Goal: Task Accomplishment & Management: Complete application form

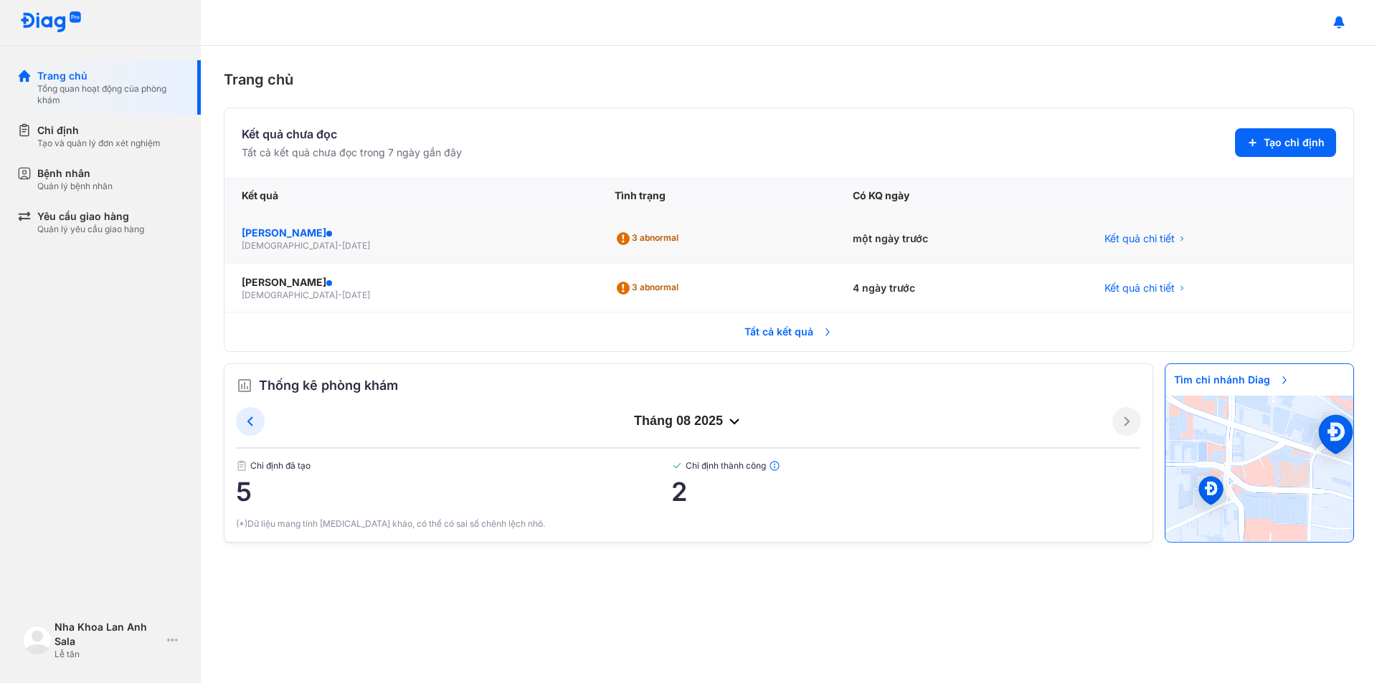
click at [307, 238] on div "LÊ THỊ THÙY TRINH" at bounding box center [411, 233] width 338 height 14
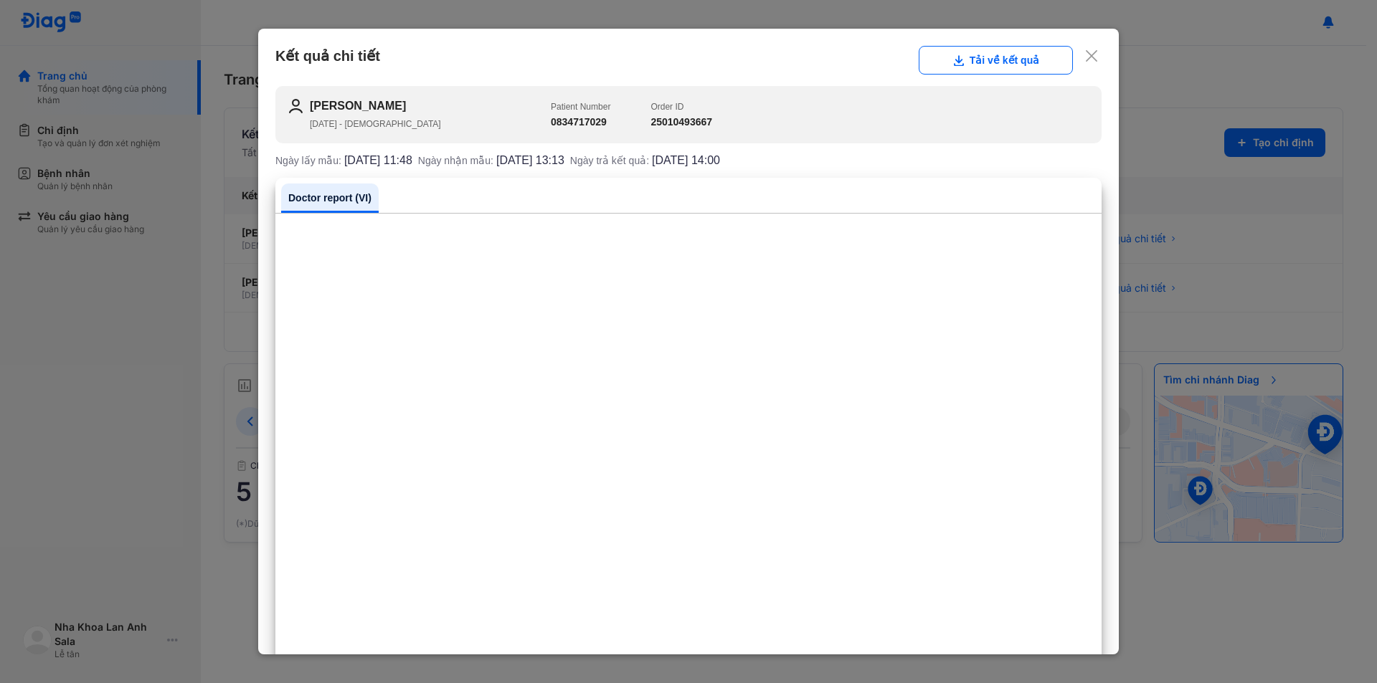
click at [1205, 219] on div at bounding box center [688, 341] width 1377 height 683
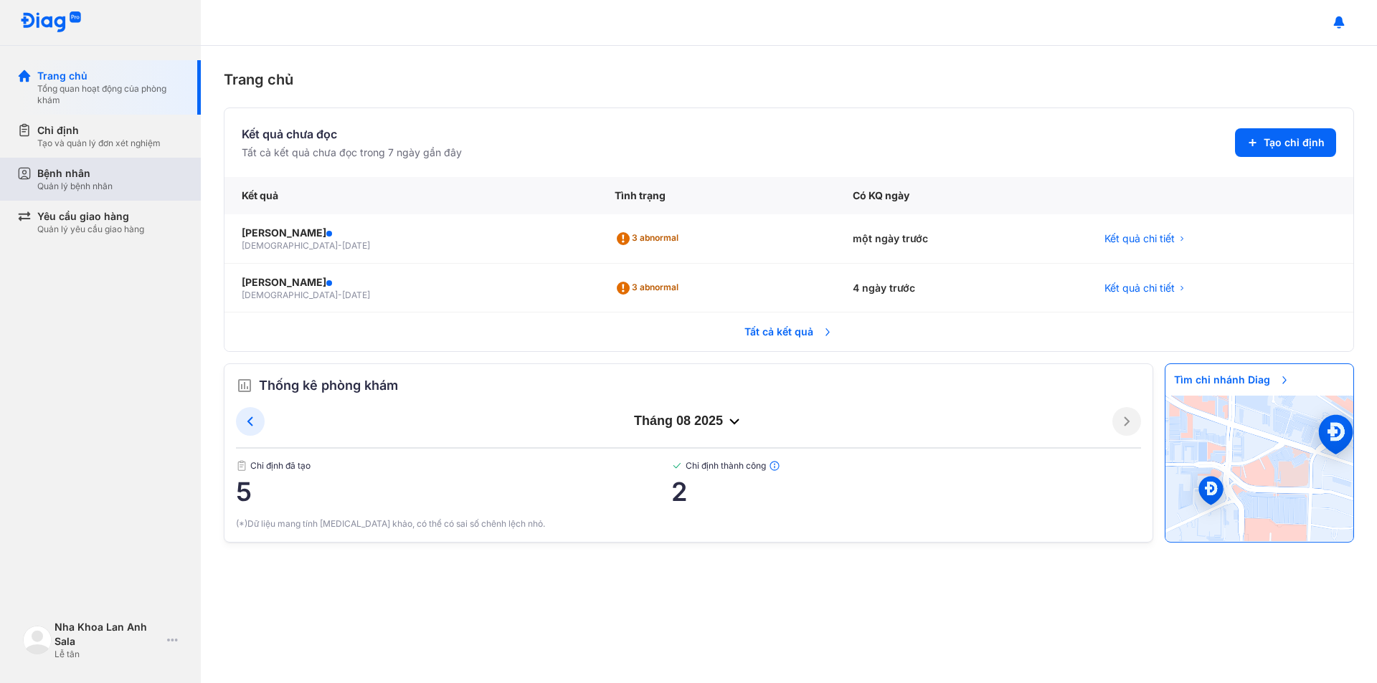
click at [80, 177] on div "Bệnh nhân" at bounding box center [74, 173] width 75 height 14
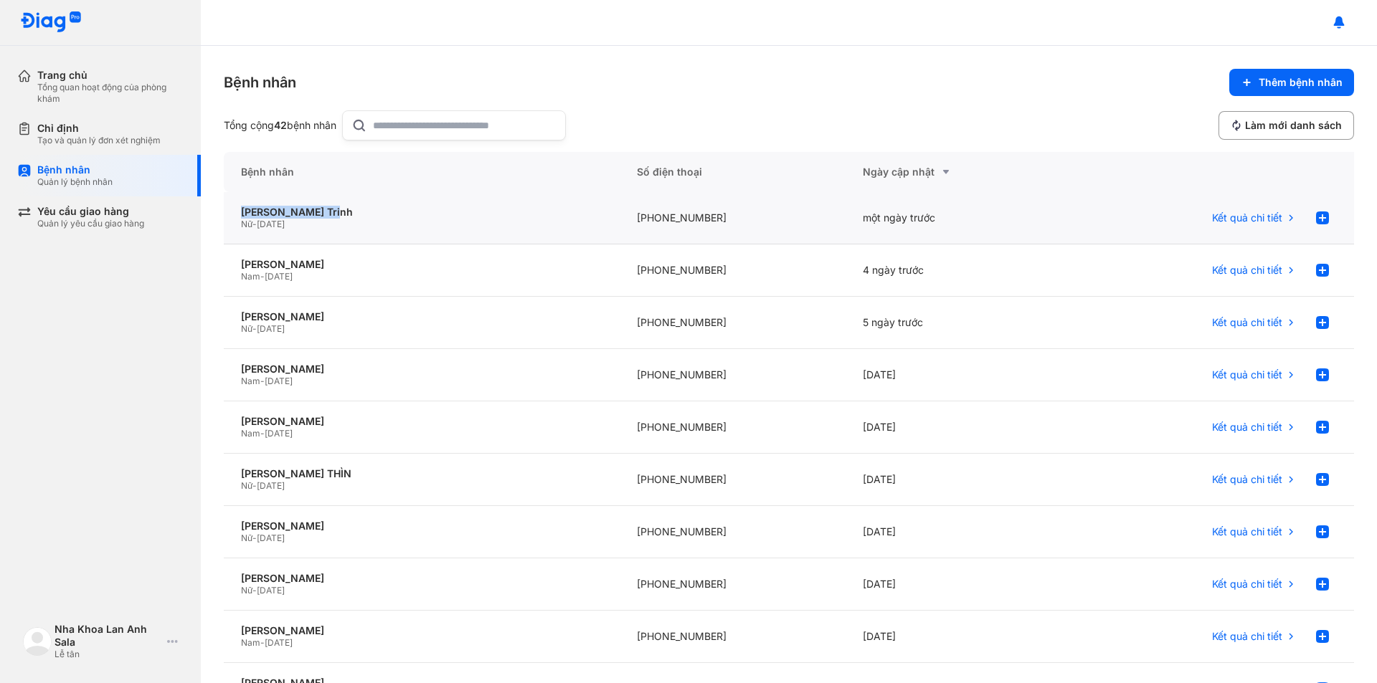
drag, startPoint x: 361, startPoint y: 212, endPoint x: 237, endPoint y: 206, distance: 124.9
click at [237, 206] on div "Lê Thị Thùy Trinh Nữ - 29/07/1994" at bounding box center [422, 218] width 396 height 52
copy div "Lê Thị Thùy Trinh"
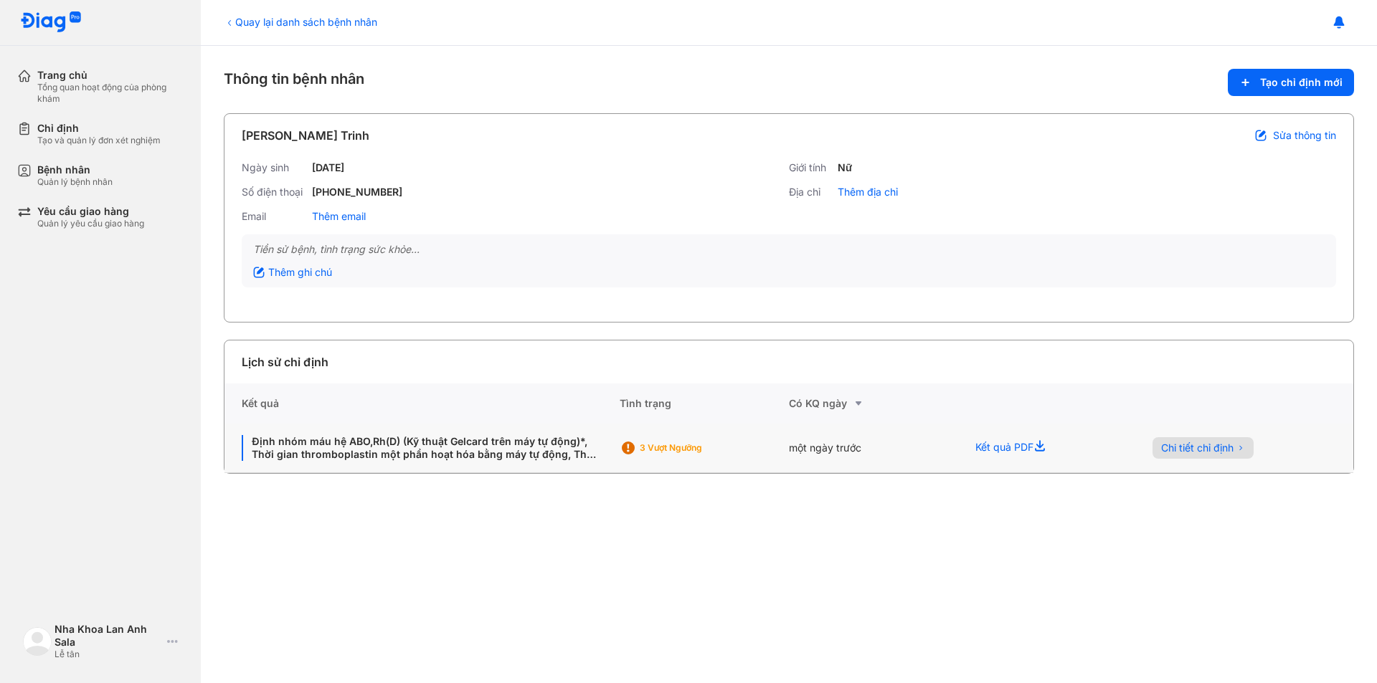
click at [1183, 450] on span "Chi tiết chỉ định" at bounding box center [1197, 448] width 72 height 13
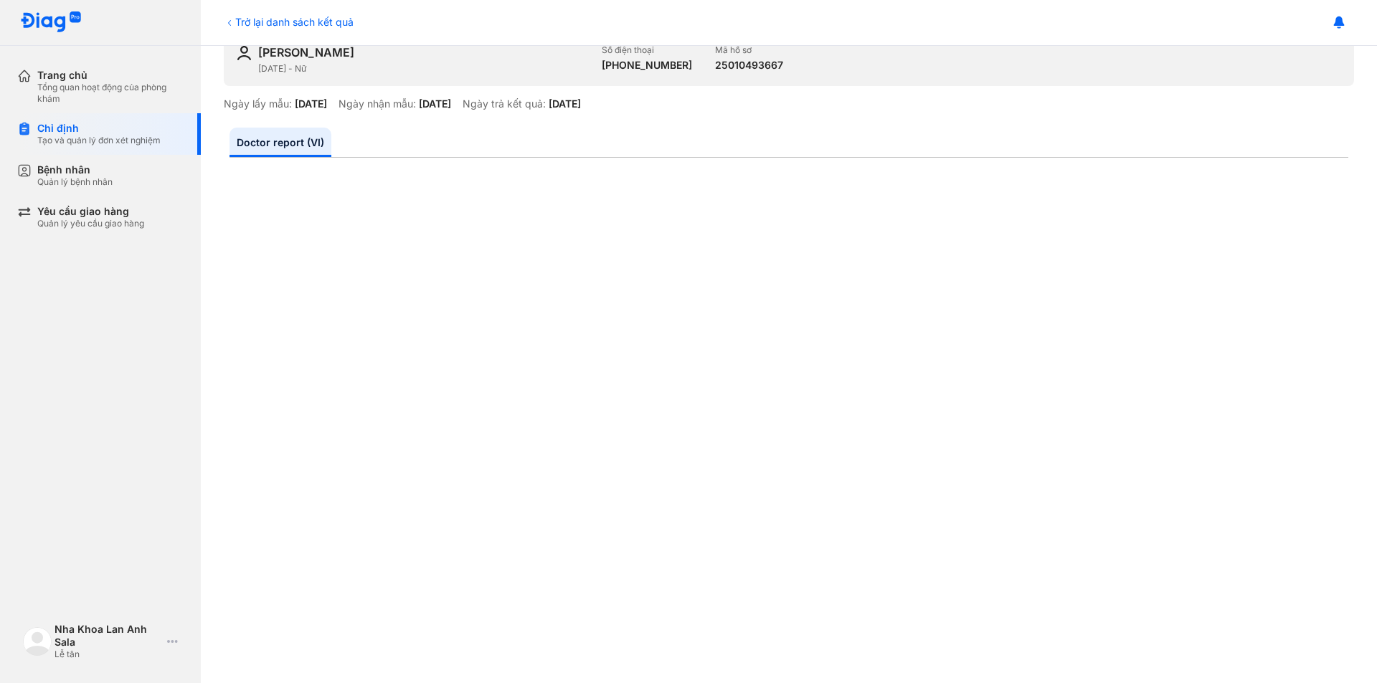
scroll to position [52, 0]
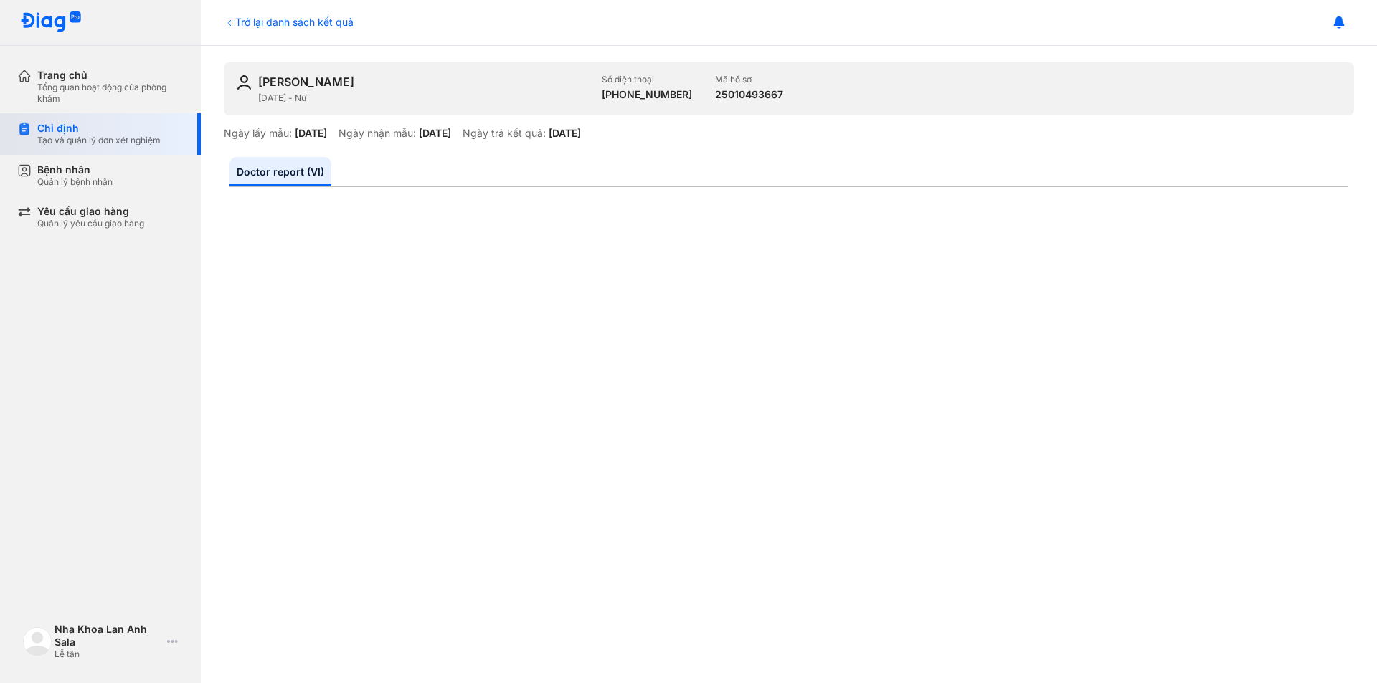
click at [131, 143] on div "Tạo và quản lý đơn xét nghiệm" at bounding box center [98, 140] width 123 height 11
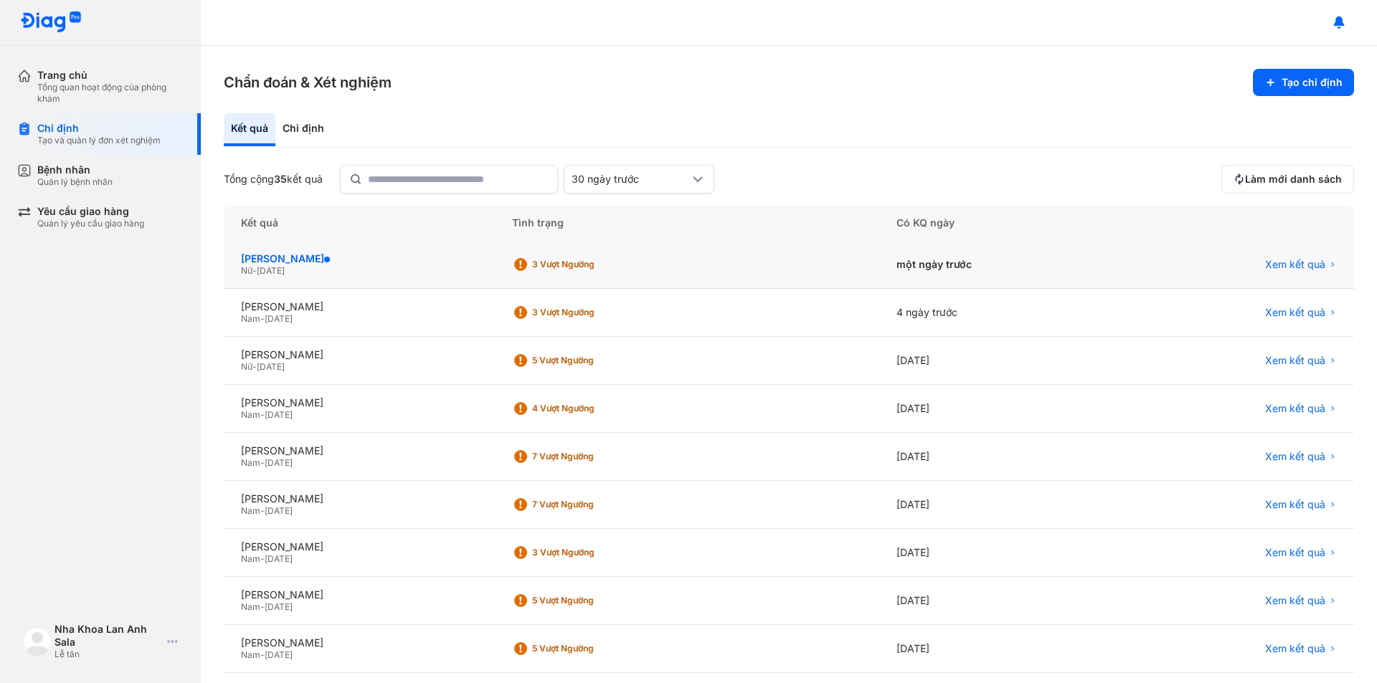
click at [283, 258] on div "[PERSON_NAME]" at bounding box center [359, 258] width 237 height 13
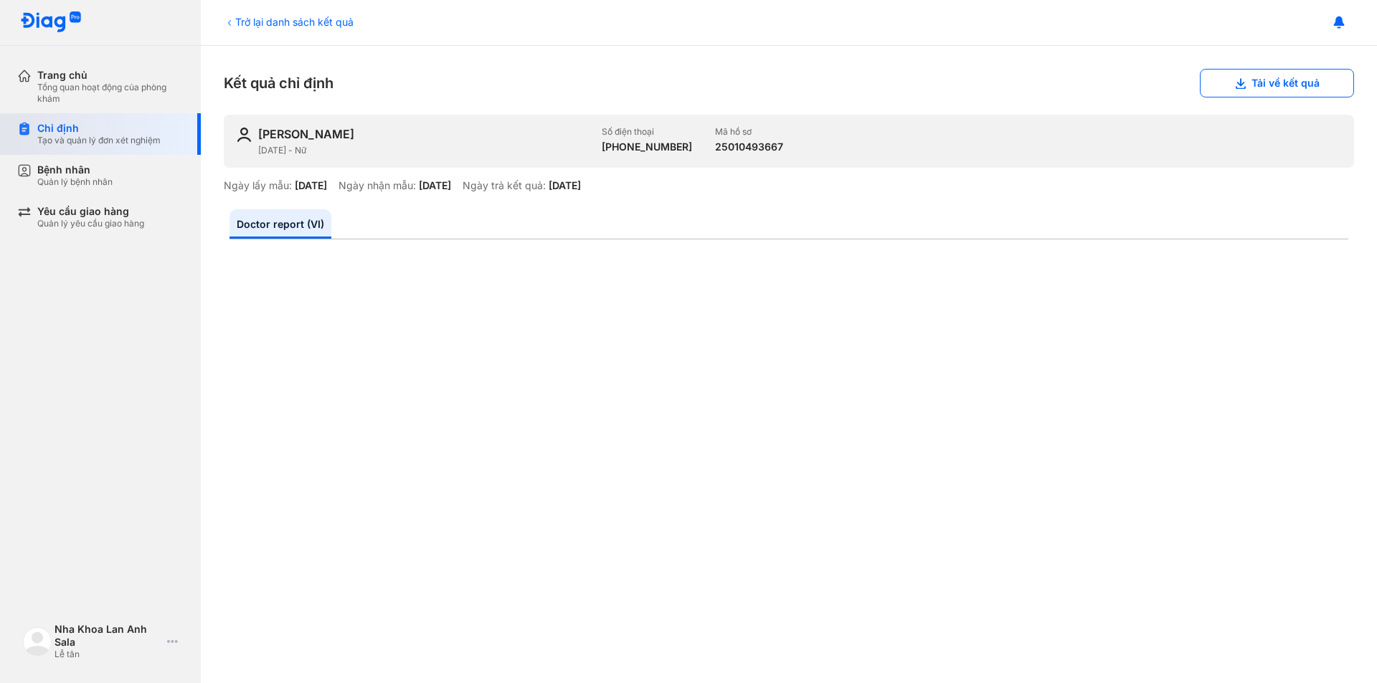
click at [95, 146] on div "Tạo và quản lý đơn xét nghiệm" at bounding box center [98, 140] width 123 height 11
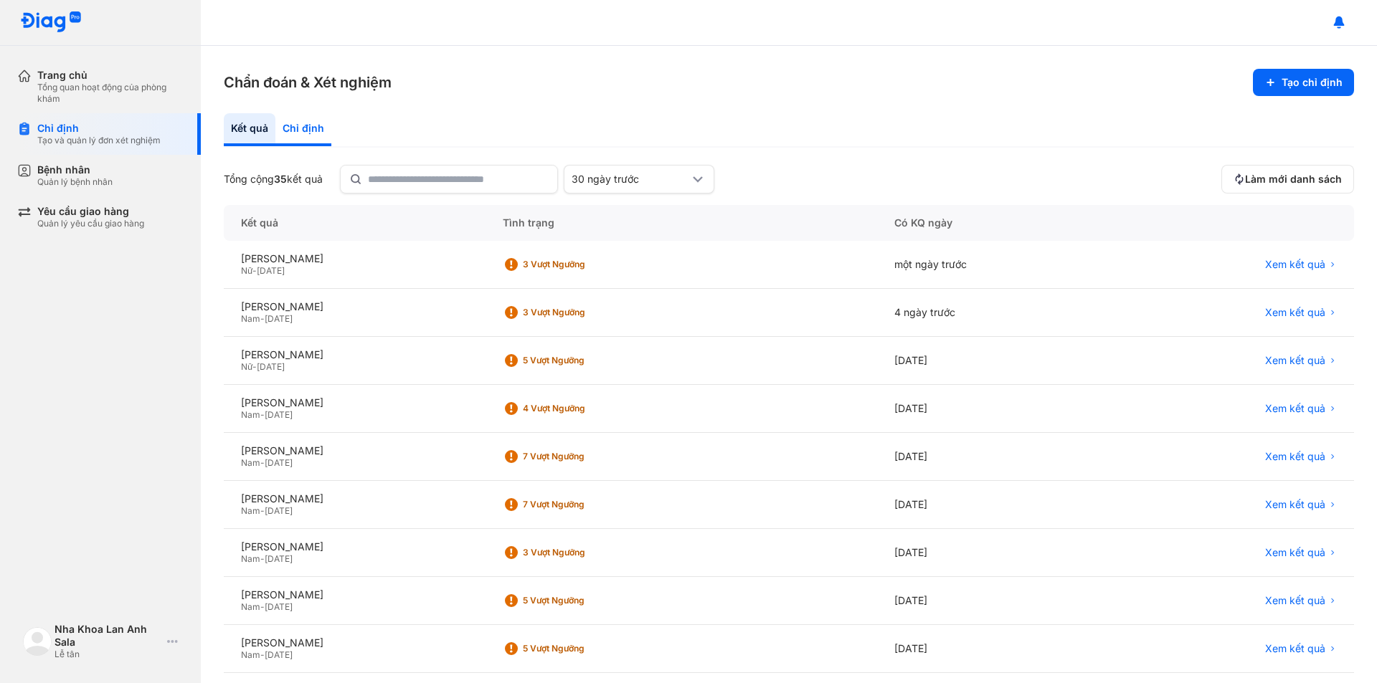
click at [317, 120] on div "Chỉ định" at bounding box center [303, 129] width 56 height 33
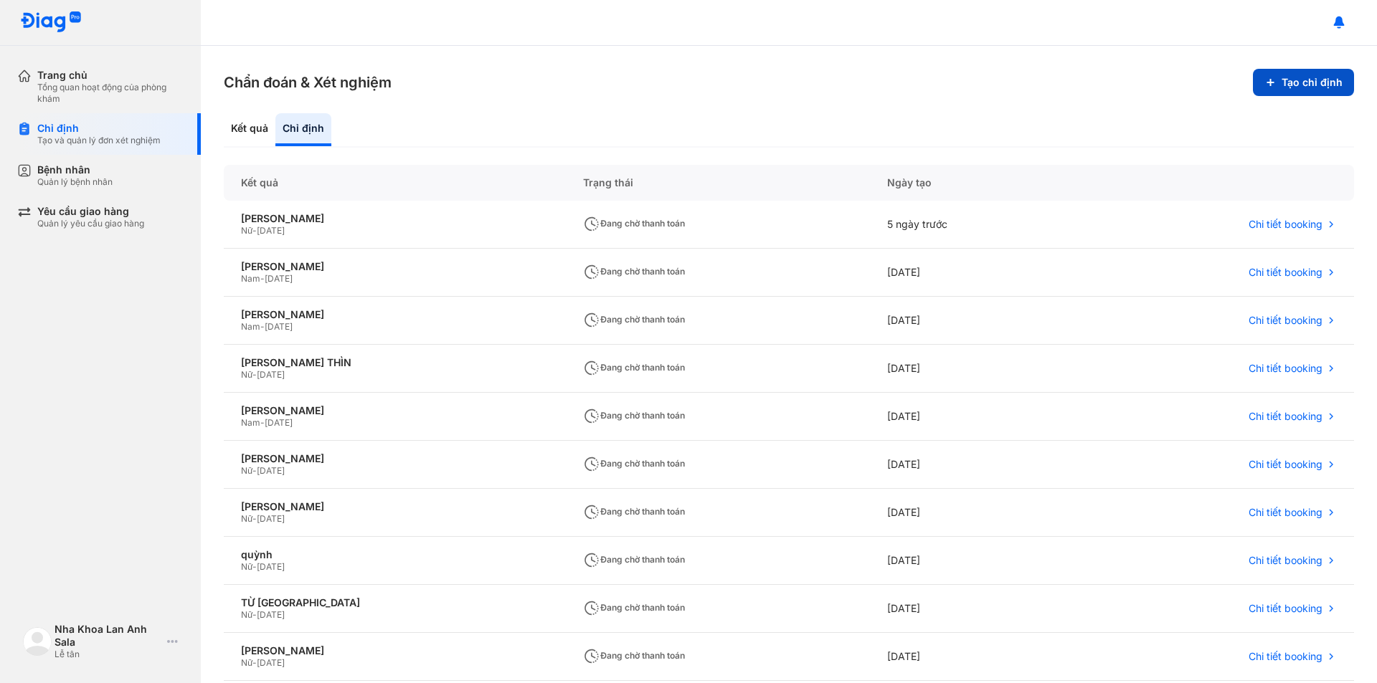
click at [1309, 85] on button "Tạo chỉ định" at bounding box center [1303, 82] width 101 height 27
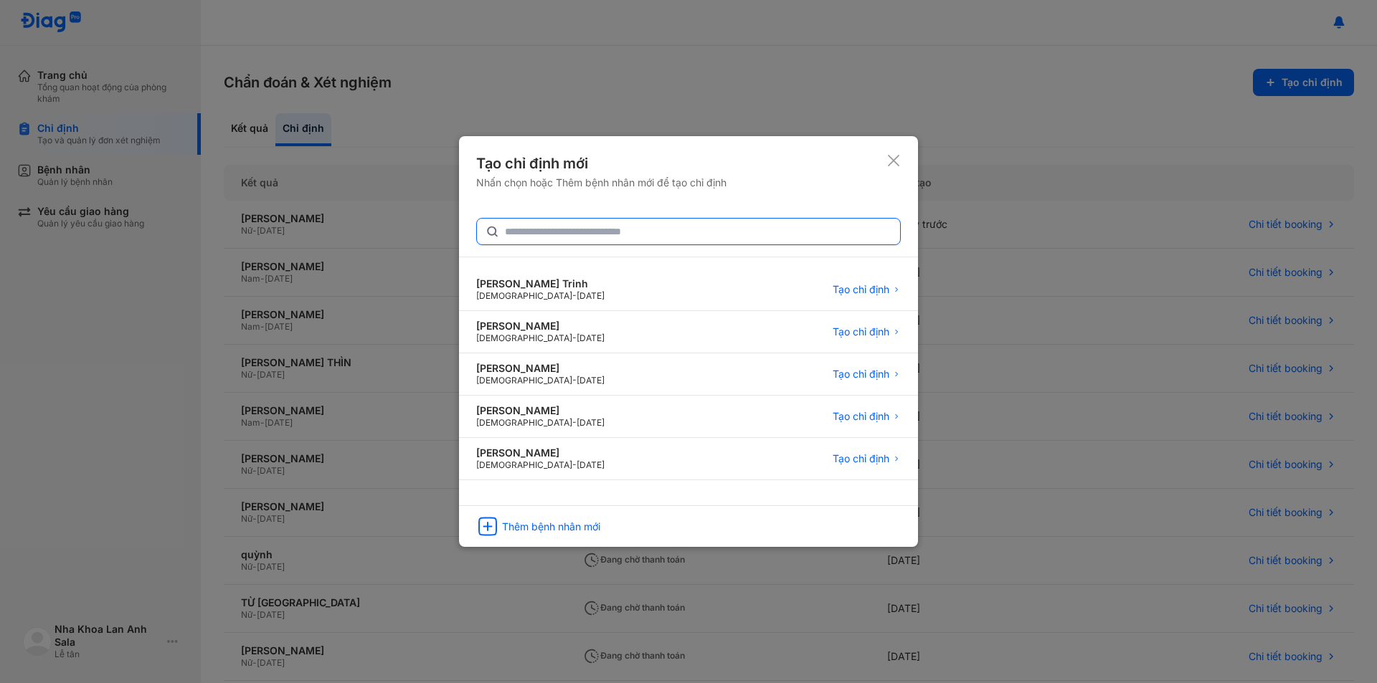
click at [574, 236] on input "text" at bounding box center [698, 232] width 387 height 26
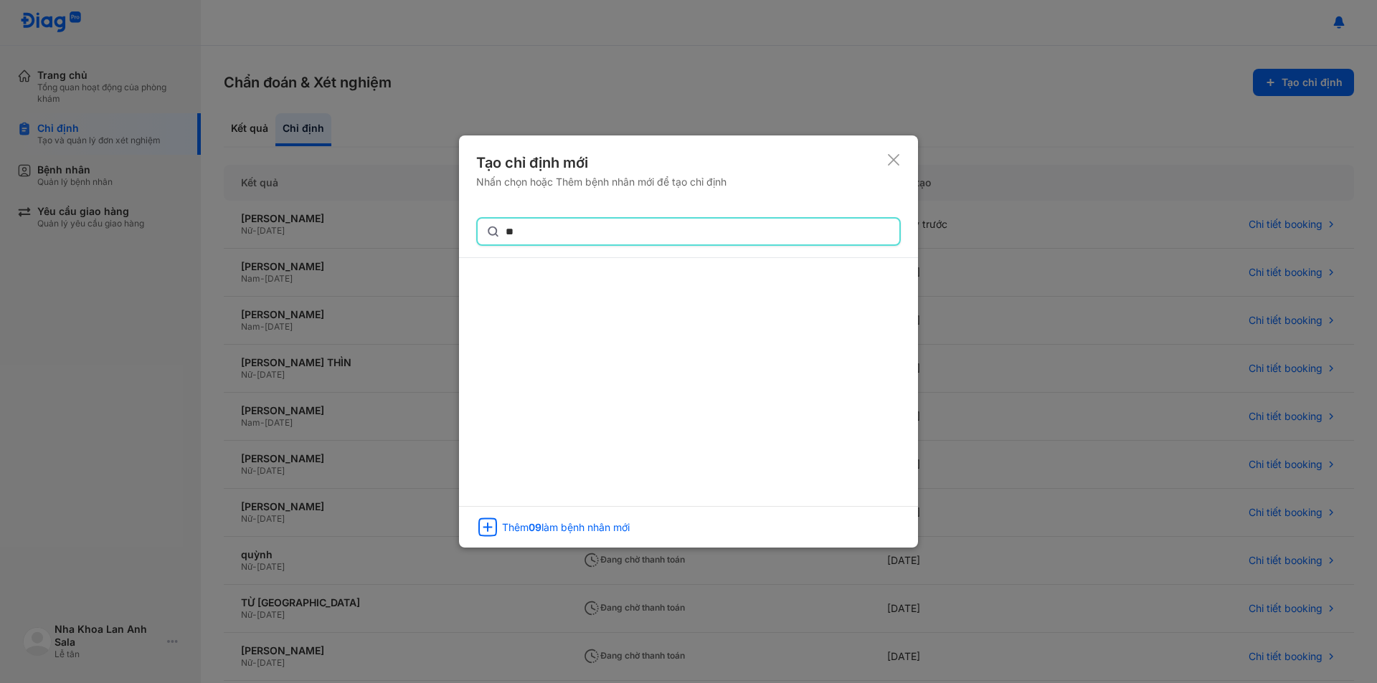
type input "*"
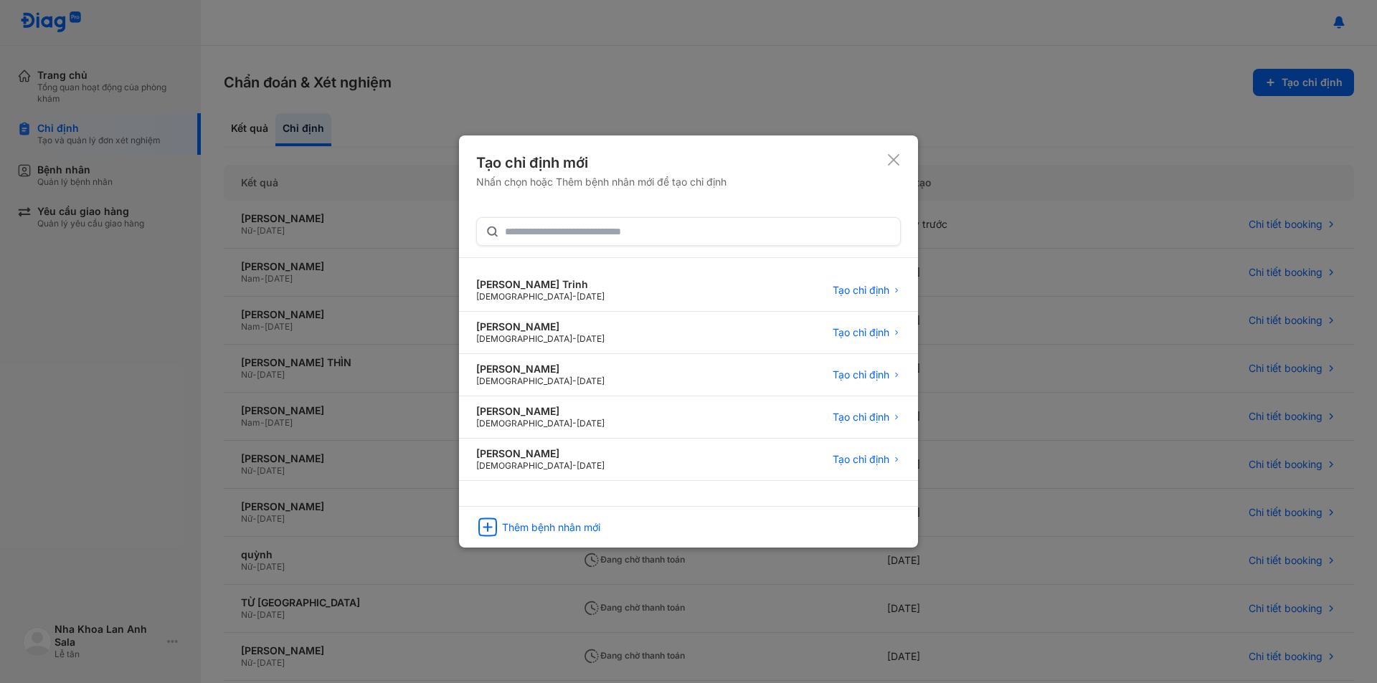
click at [1079, 442] on div at bounding box center [688, 341] width 1377 height 683
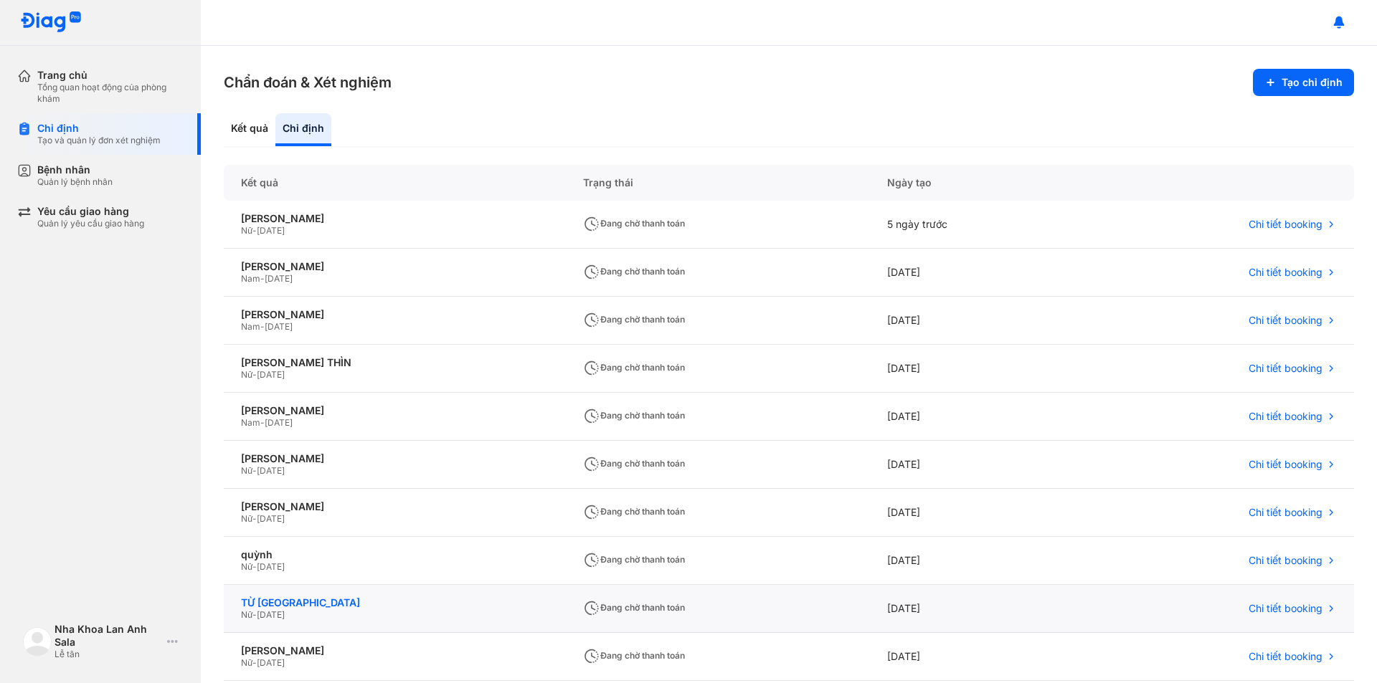
click at [272, 599] on div "TỪ CẨM LOAN" at bounding box center [395, 603] width 308 height 13
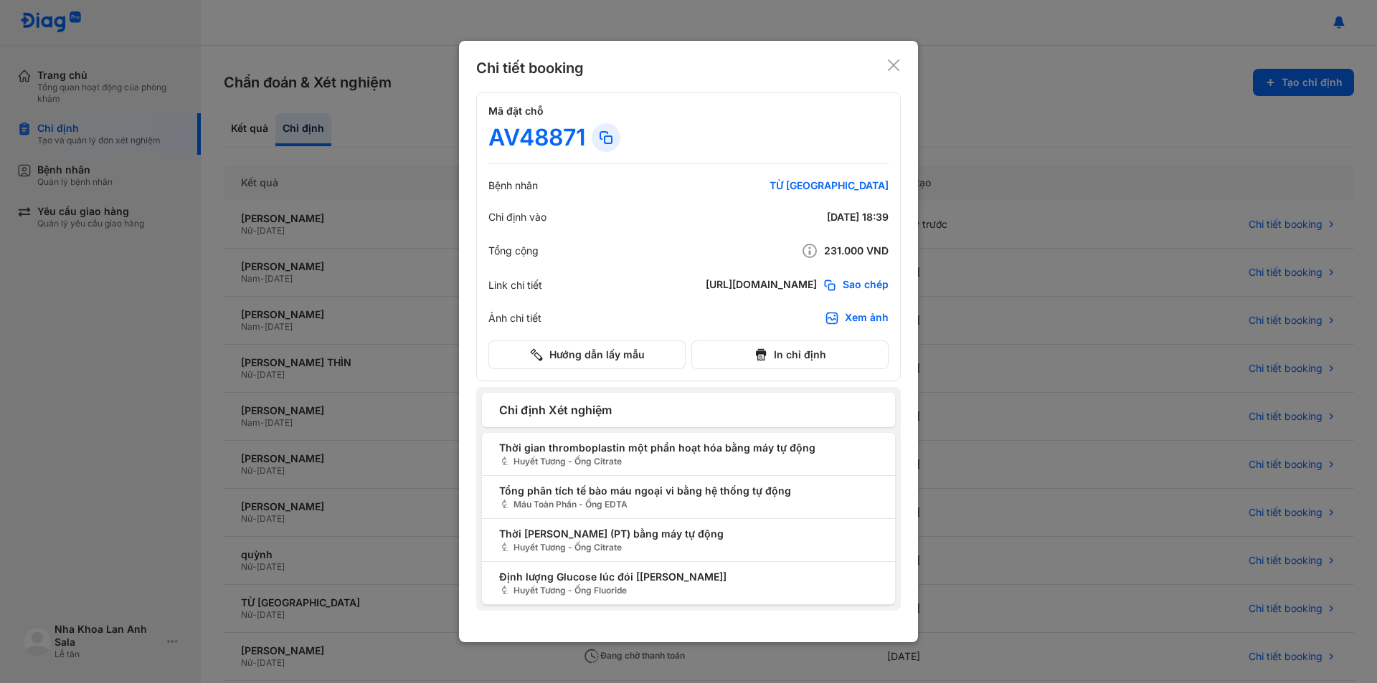
click at [559, 409] on span "Chỉ định Xét nghiệm" at bounding box center [688, 410] width 379 height 17
click at [835, 183] on div "TỪ [GEOGRAPHIC_DATA]" at bounding box center [802, 185] width 172 height 13
copy div "TỪ [GEOGRAPHIC_DATA]"
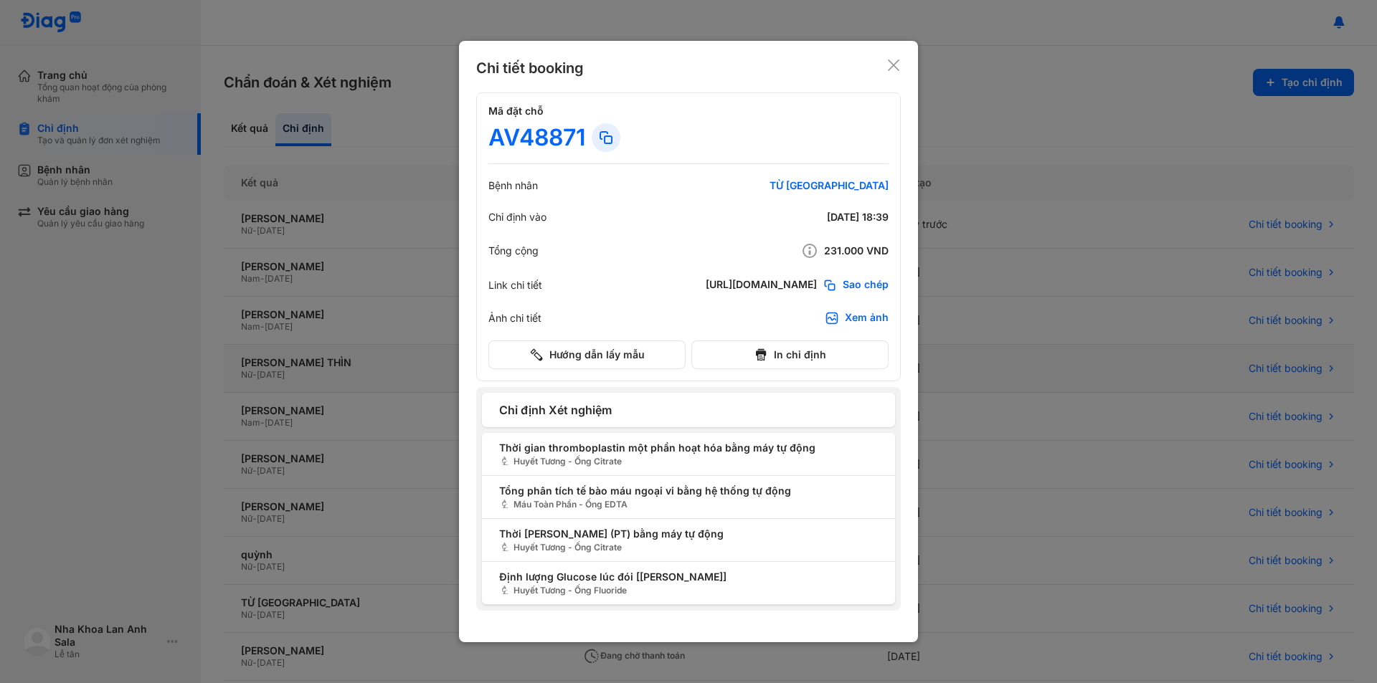
click at [1048, 361] on div at bounding box center [688, 341] width 1377 height 683
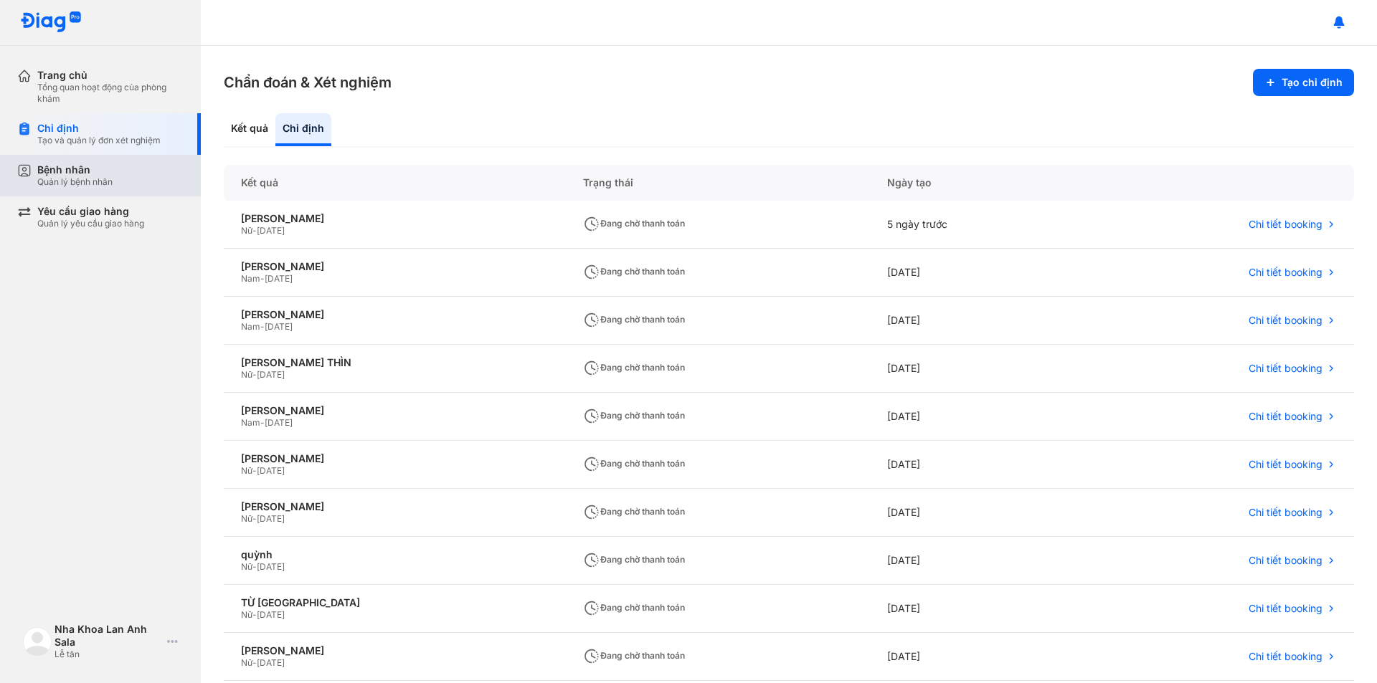
click at [101, 185] on div "Quản lý bệnh nhân" at bounding box center [74, 181] width 75 height 11
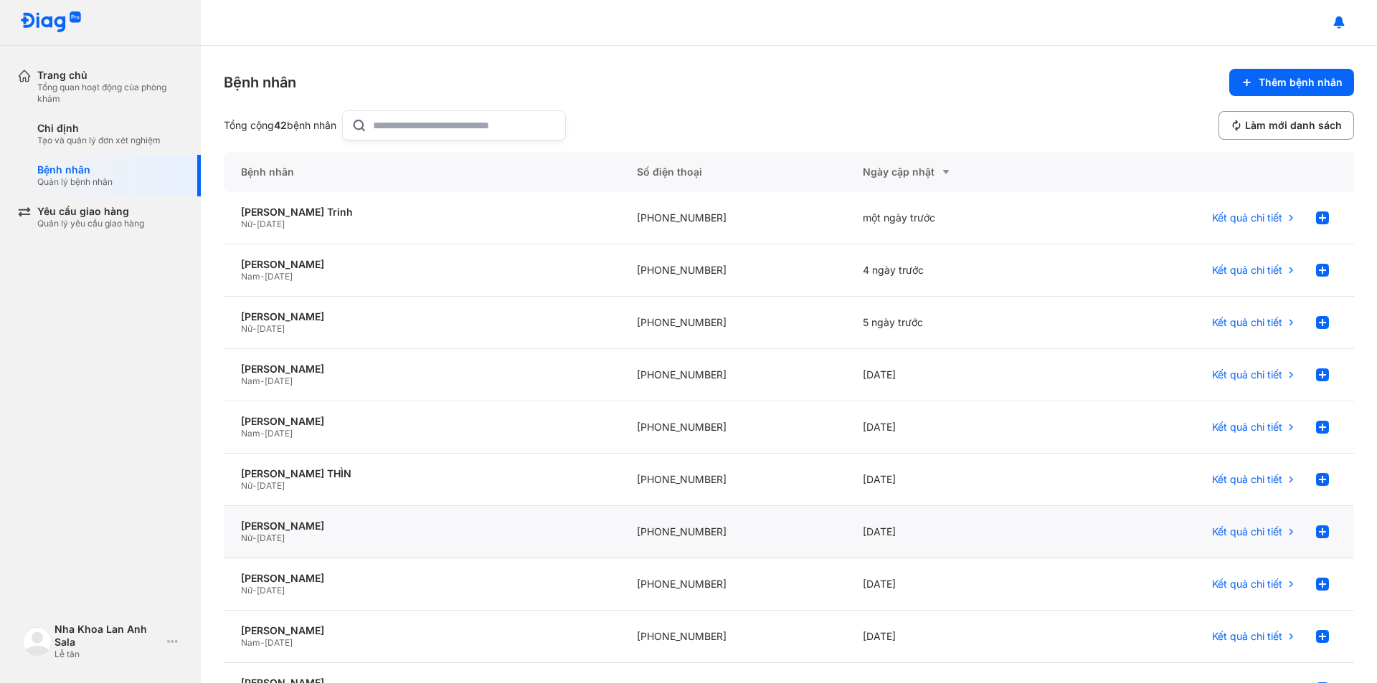
scroll to position [136, 0]
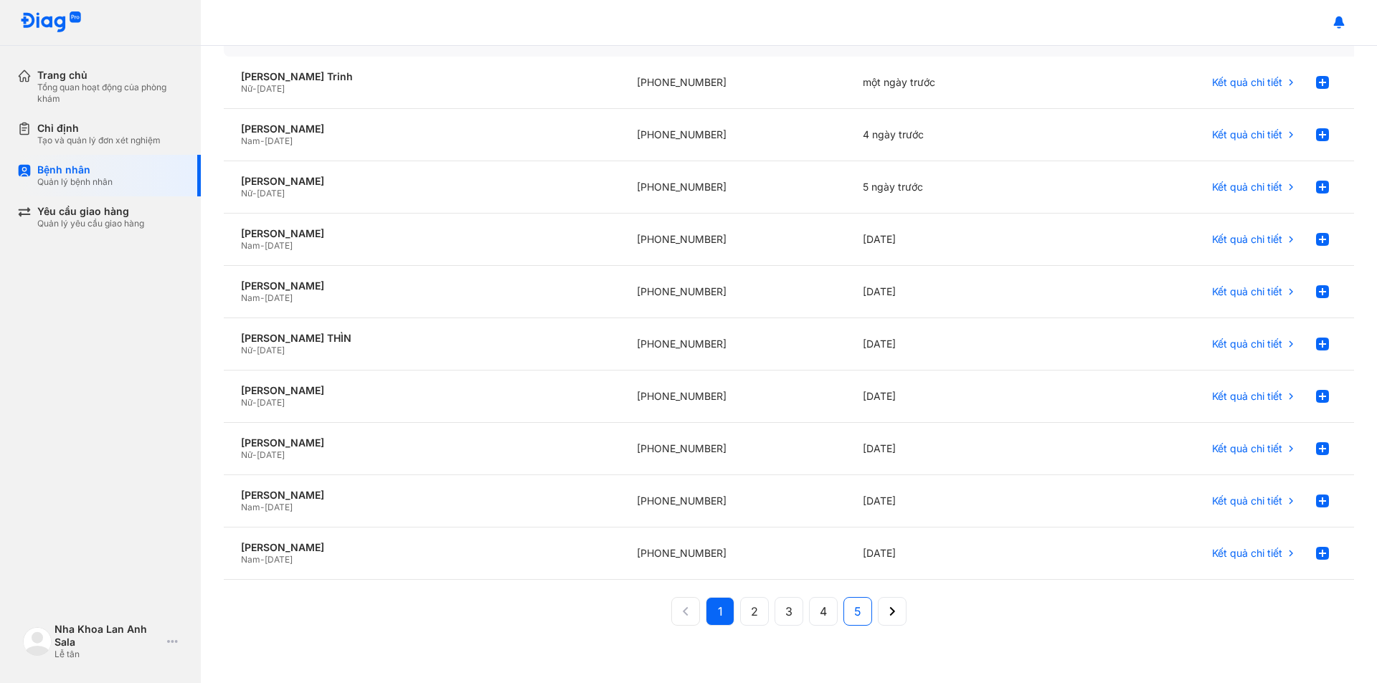
click at [866, 610] on button "5" at bounding box center [857, 611] width 29 height 29
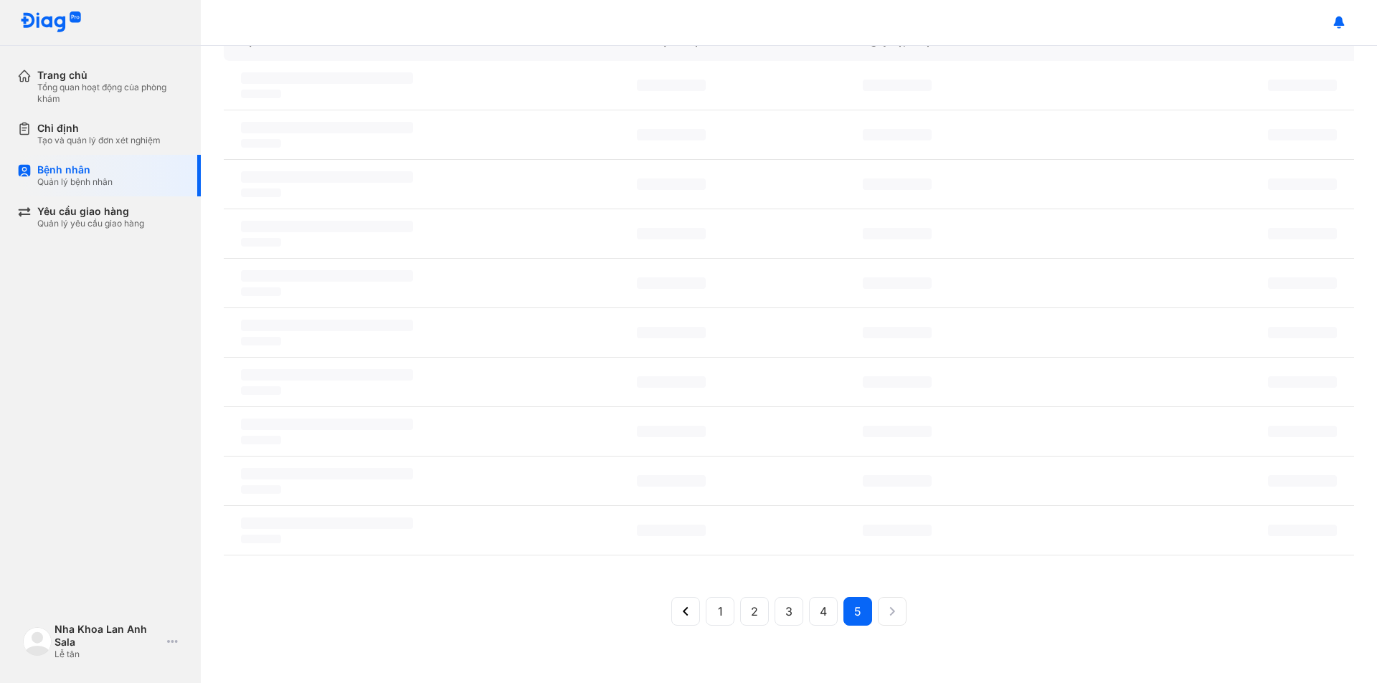
scroll to position [131, 0]
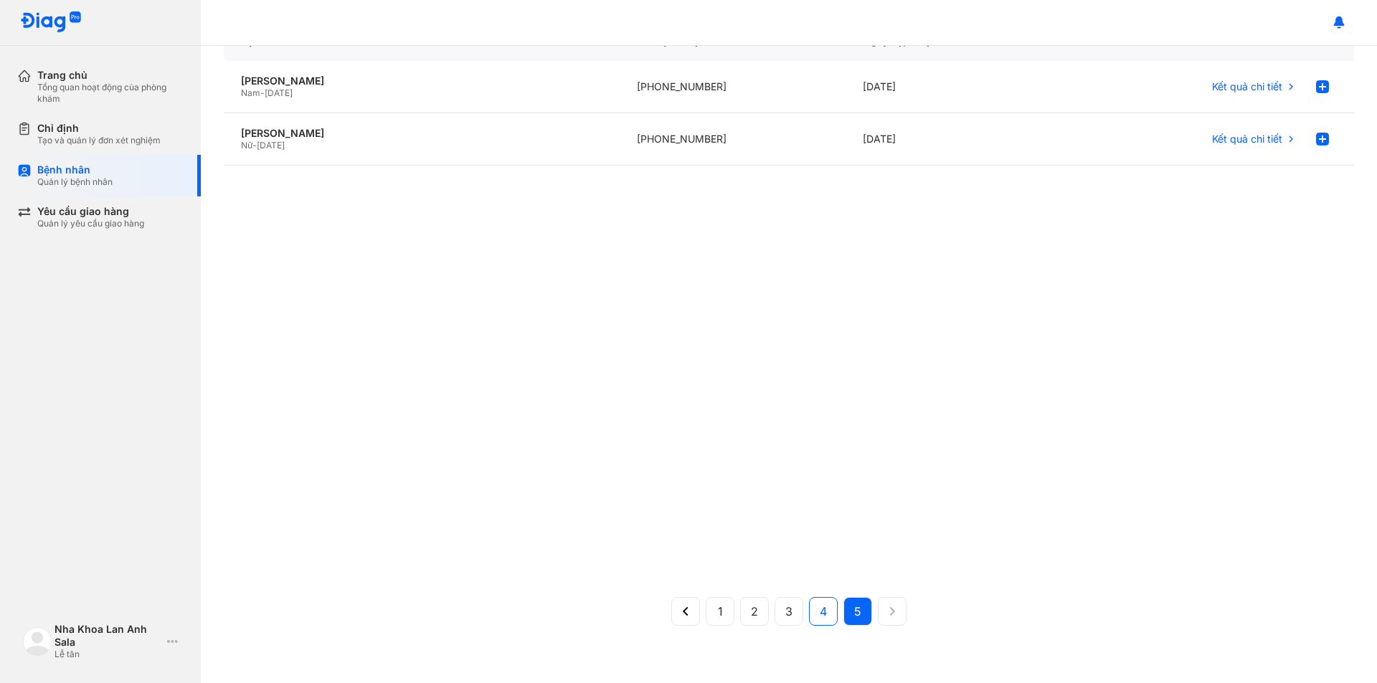
click at [822, 616] on button "4" at bounding box center [823, 611] width 29 height 29
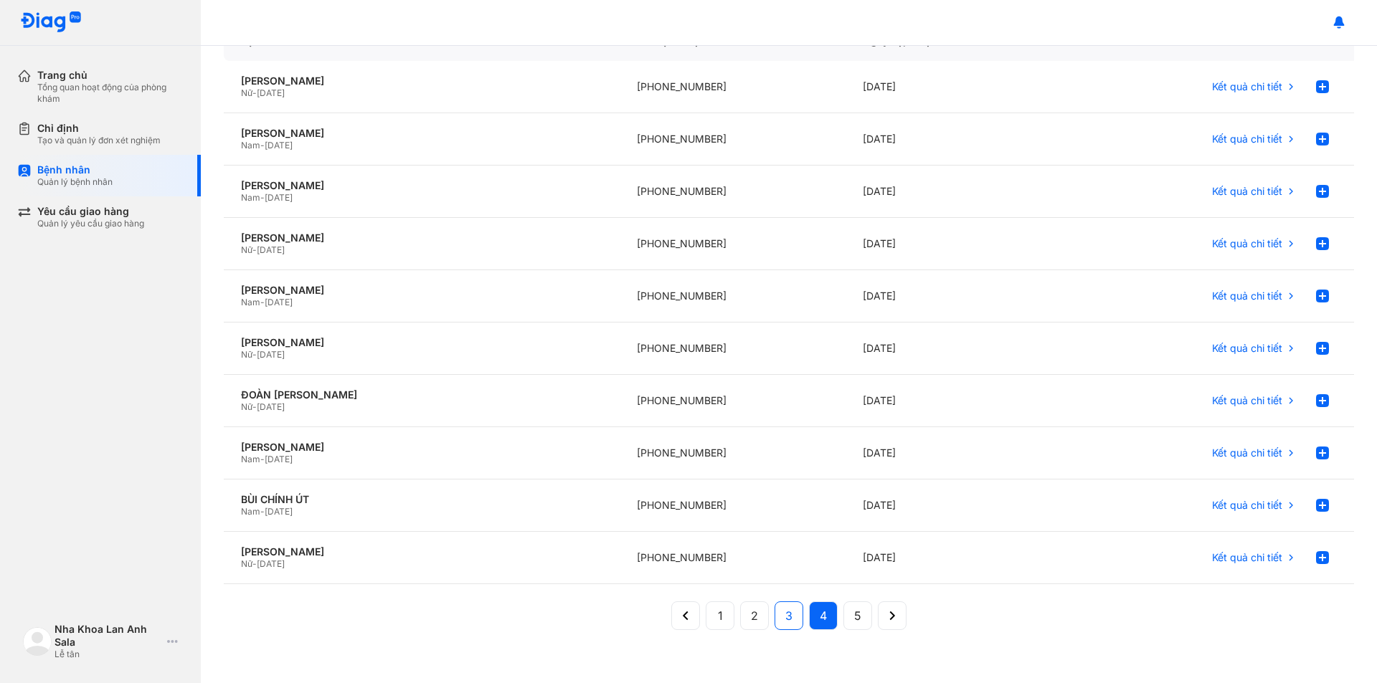
click at [779, 617] on button "3" at bounding box center [788, 616] width 29 height 29
click at [1236, 452] on span "Kết quả chi tiết" at bounding box center [1247, 453] width 70 height 13
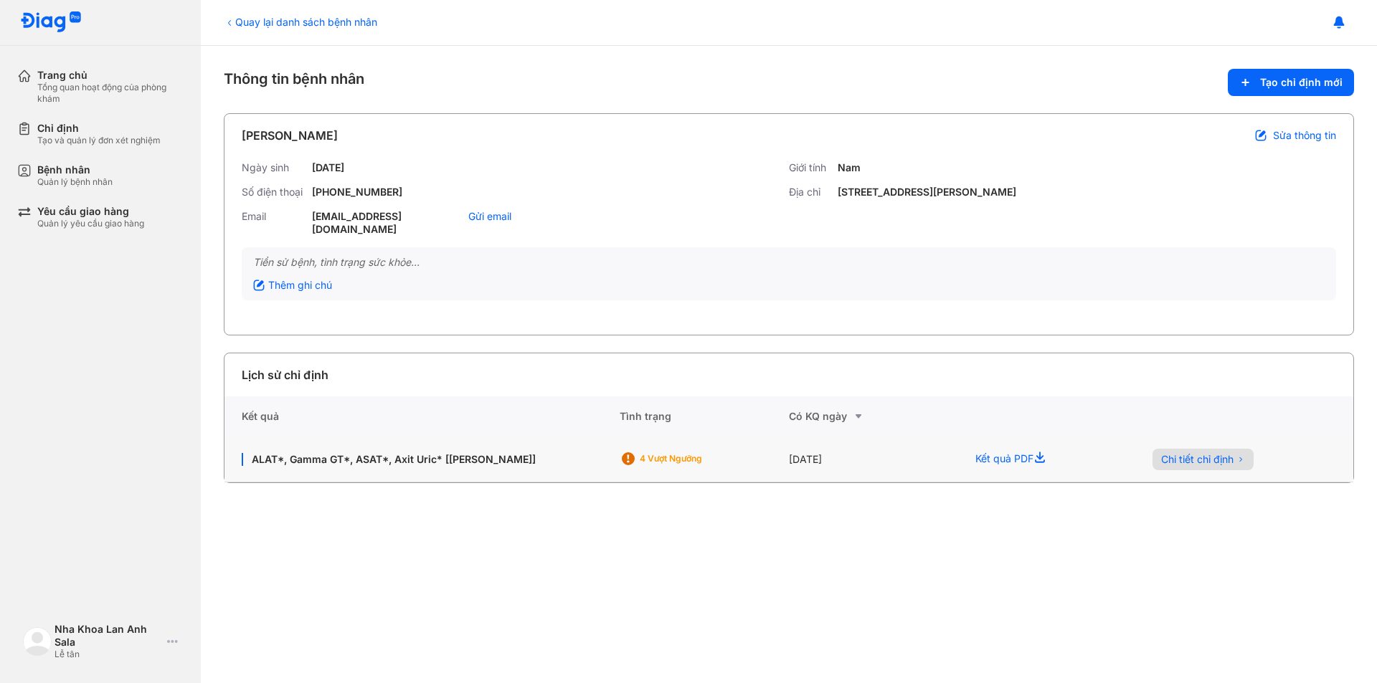
click at [1173, 453] on span "Chi tiết chỉ định" at bounding box center [1197, 459] width 72 height 13
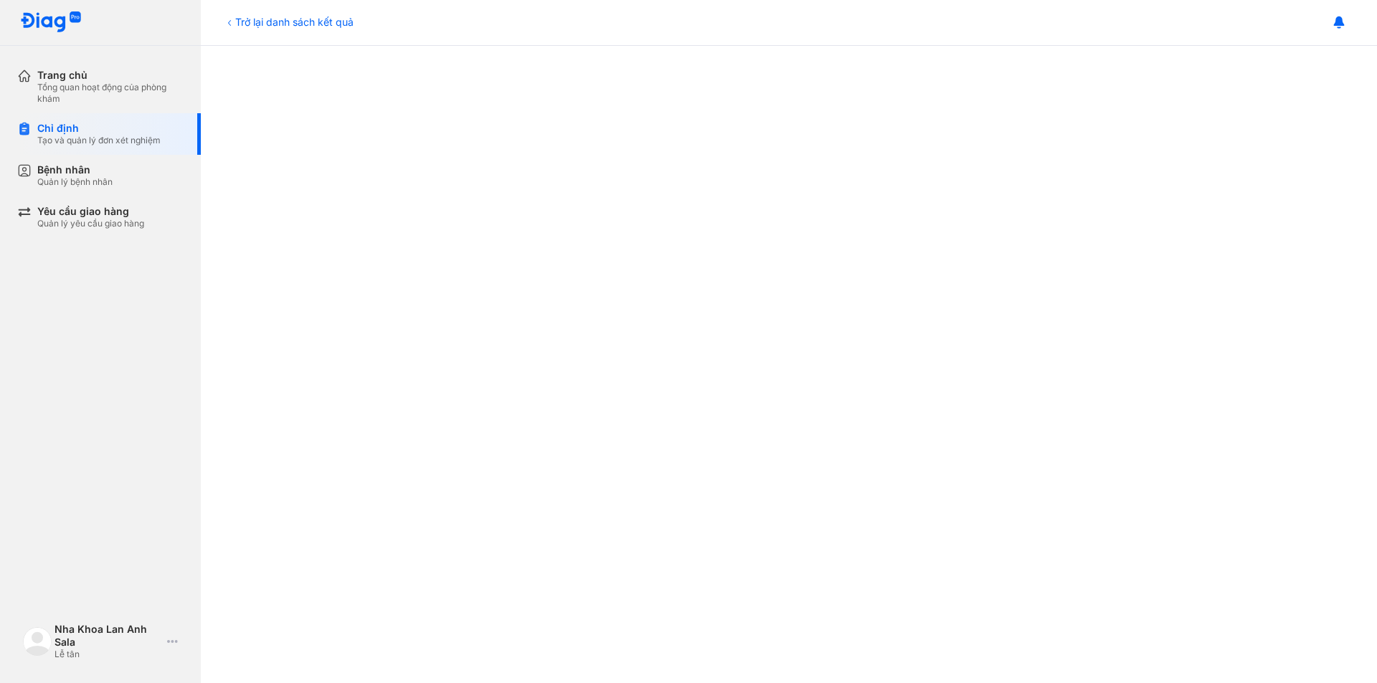
scroll to position [143, 0]
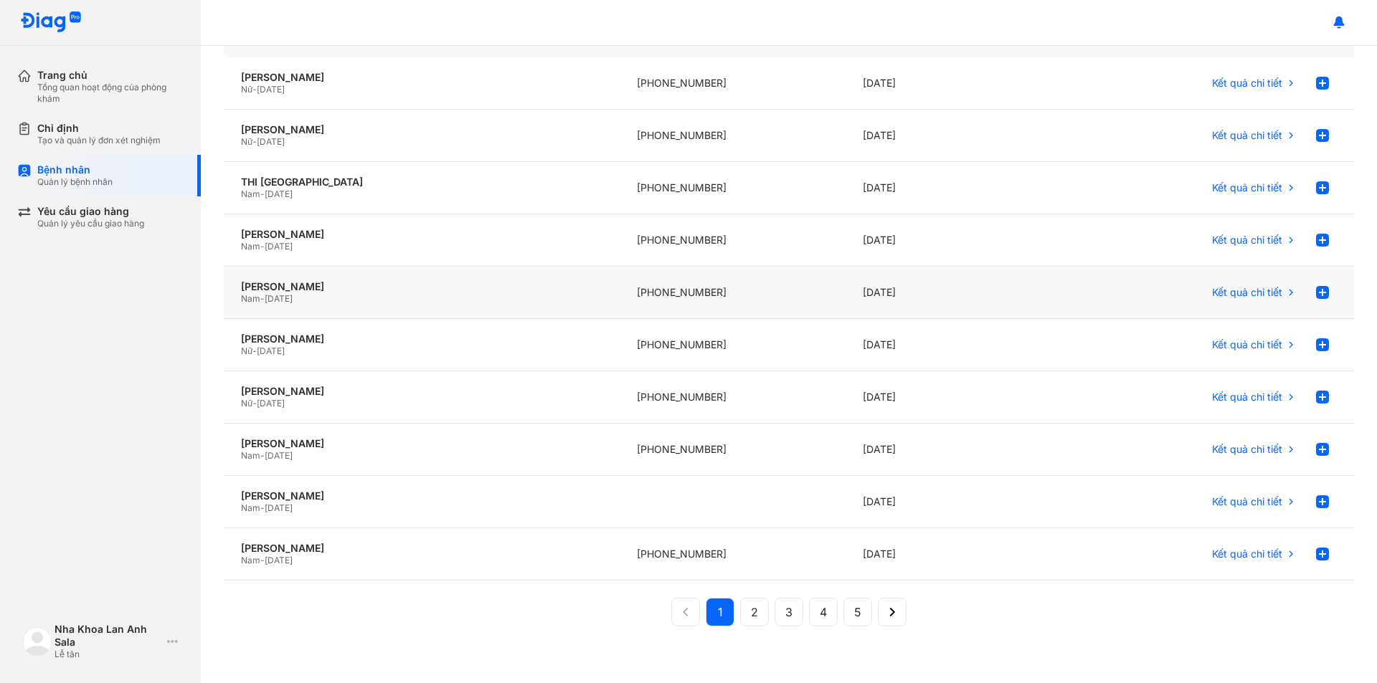
scroll to position [136, 0]
click at [751, 613] on span "2" at bounding box center [754, 611] width 7 height 17
click at [785, 615] on span "3" at bounding box center [788, 611] width 7 height 17
click at [820, 605] on span "4" at bounding box center [823, 611] width 7 height 17
click at [854, 612] on span "5" at bounding box center [857, 611] width 7 height 17
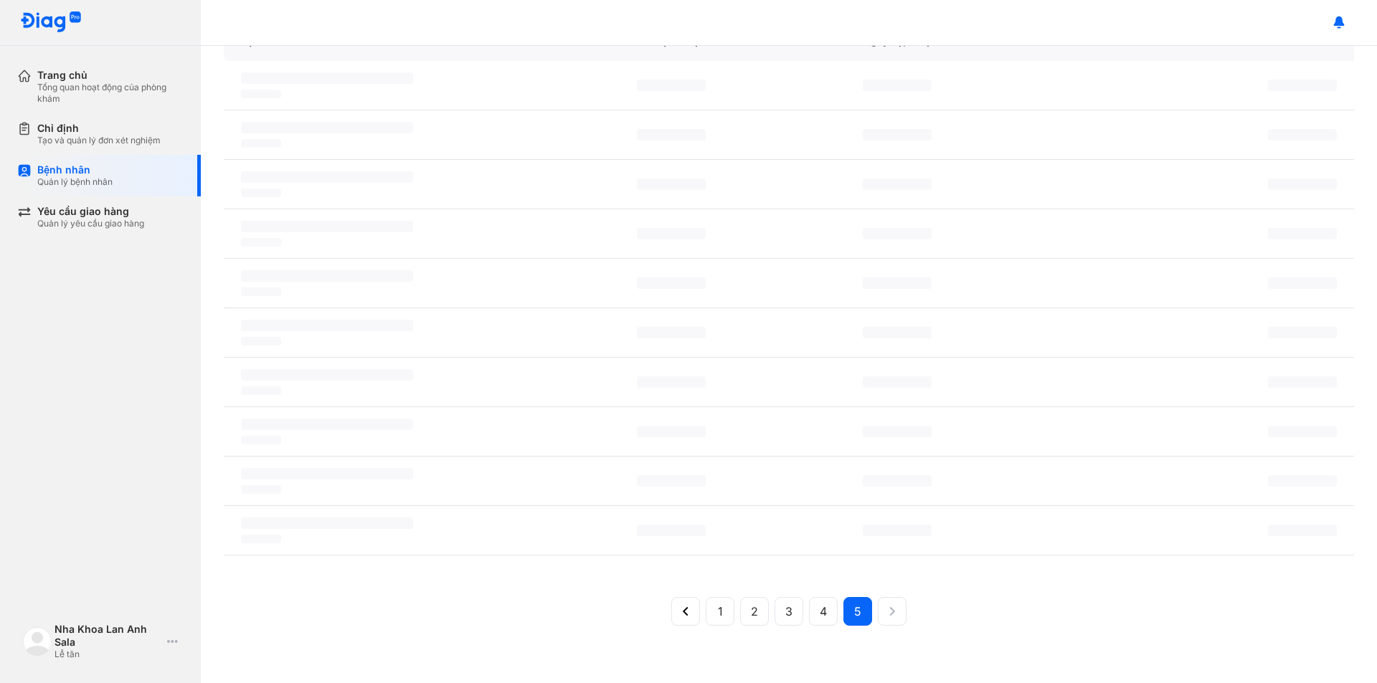
scroll to position [131, 0]
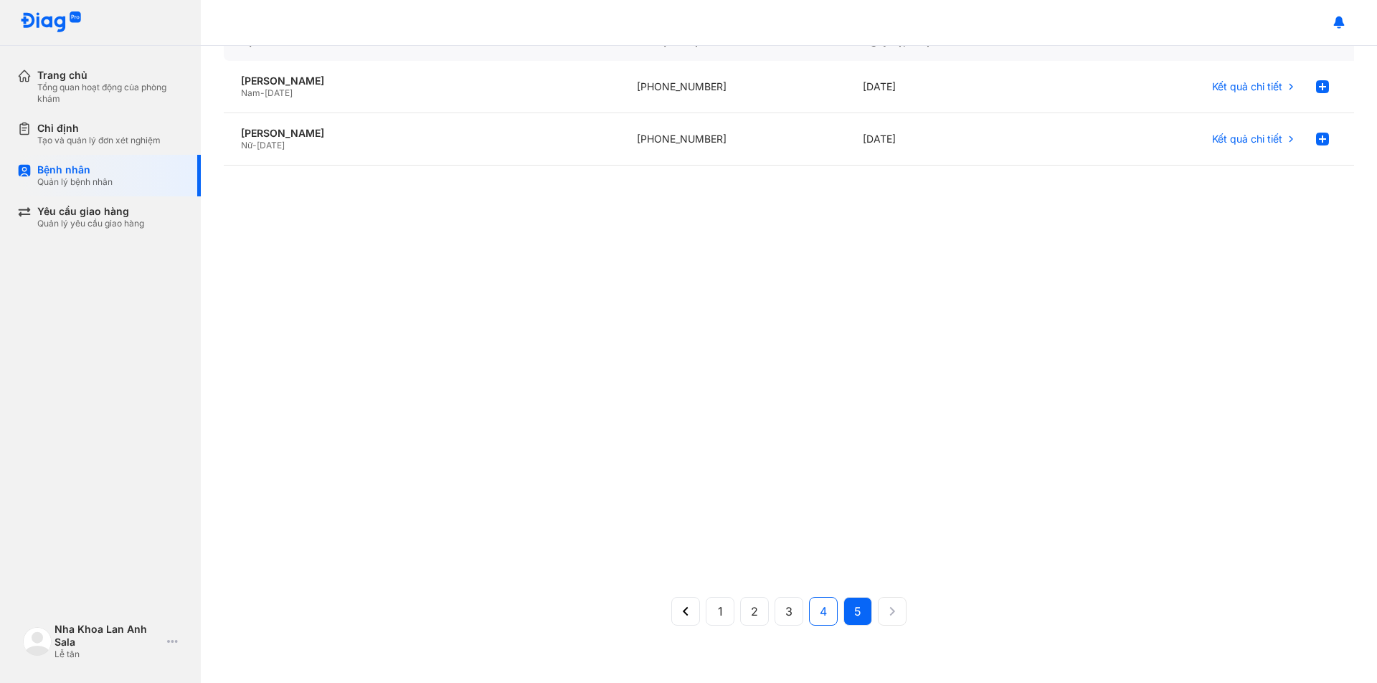
click at [813, 615] on button "4" at bounding box center [823, 611] width 29 height 29
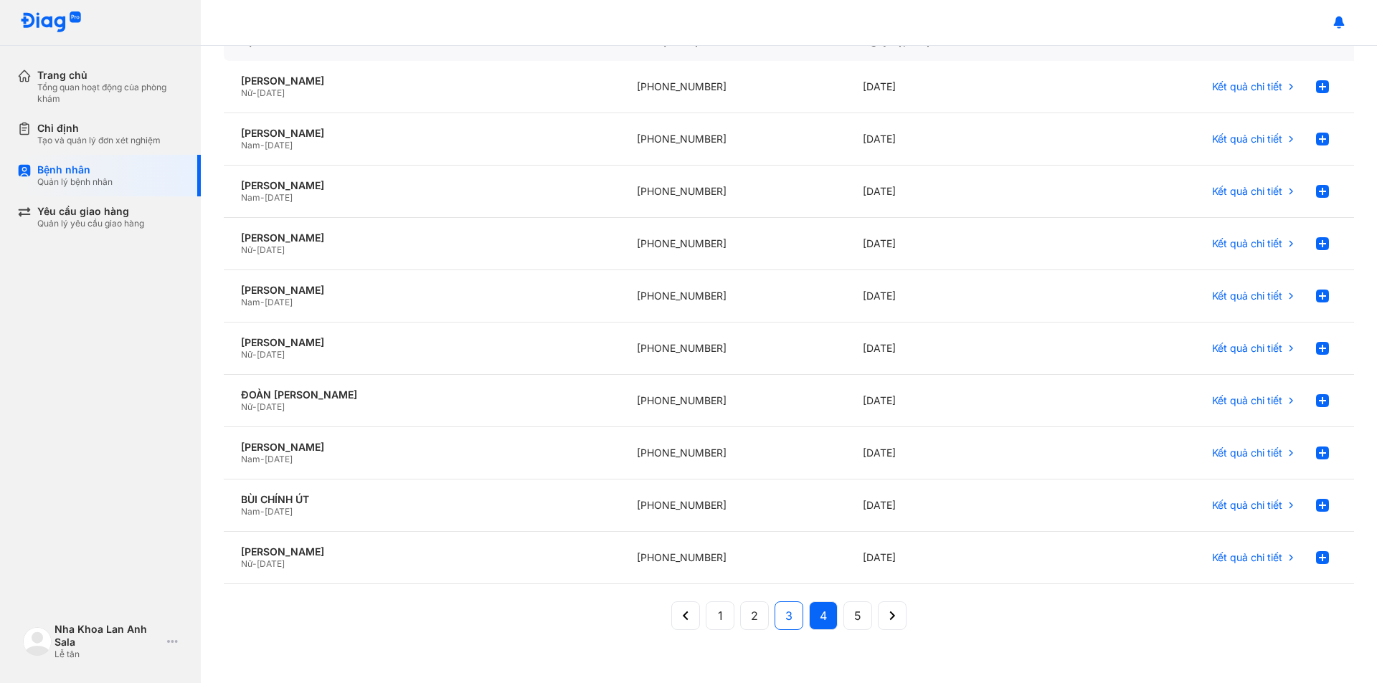
click at [797, 617] on button "3" at bounding box center [788, 616] width 29 height 29
click at [765, 615] on div "1 2 3 4 5" at bounding box center [788, 619] width 235 height 34
click at [759, 617] on button "2" at bounding box center [754, 616] width 29 height 29
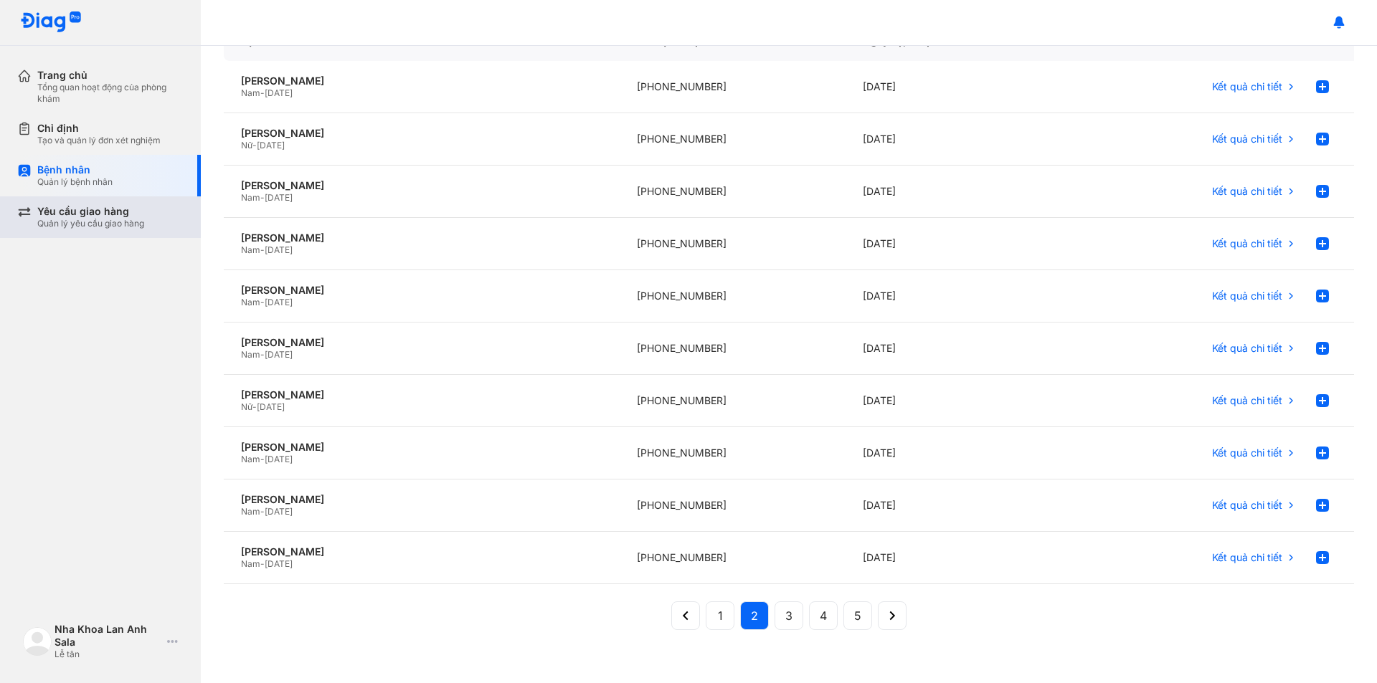
click at [86, 225] on div "Quản lý yêu cầu giao hàng" at bounding box center [90, 223] width 107 height 11
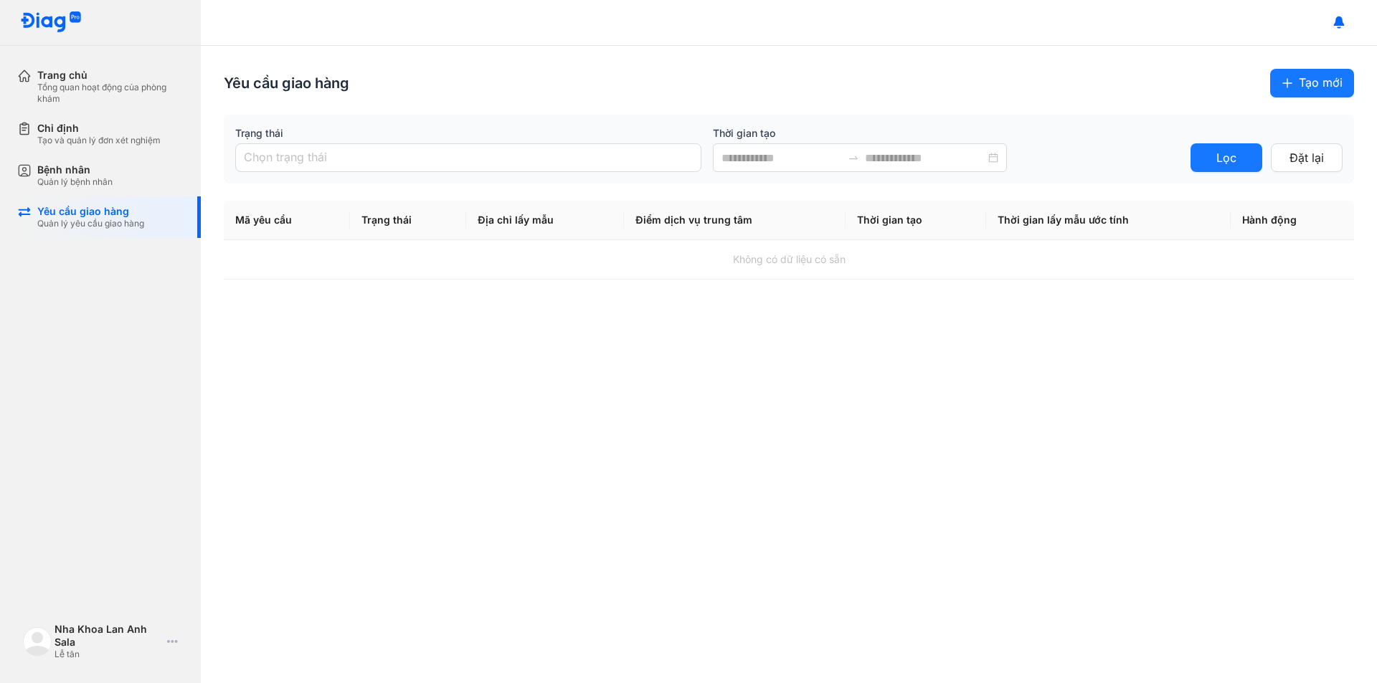
click at [1304, 80] on span "Tạo mới" at bounding box center [1321, 83] width 44 height 18
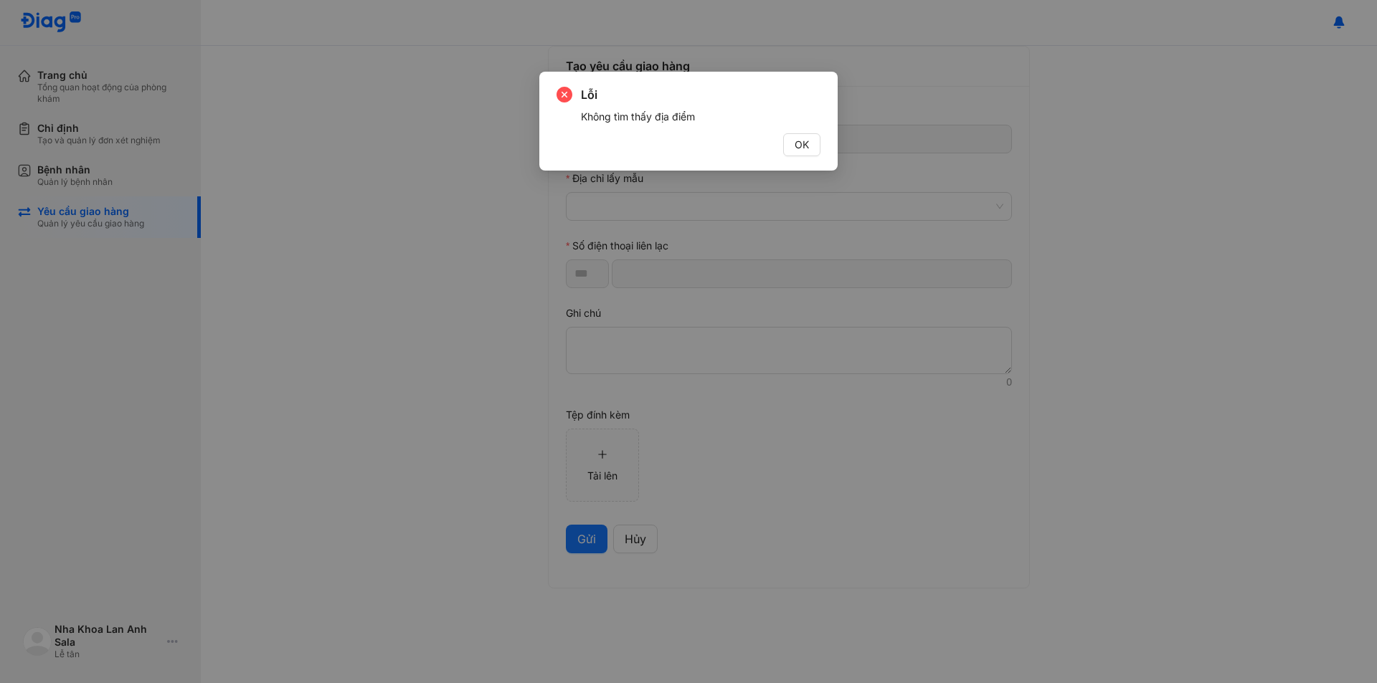
click at [781, 153] on div "OK" at bounding box center [688, 144] width 264 height 23
click at [802, 153] on button "OK" at bounding box center [801, 144] width 37 height 23
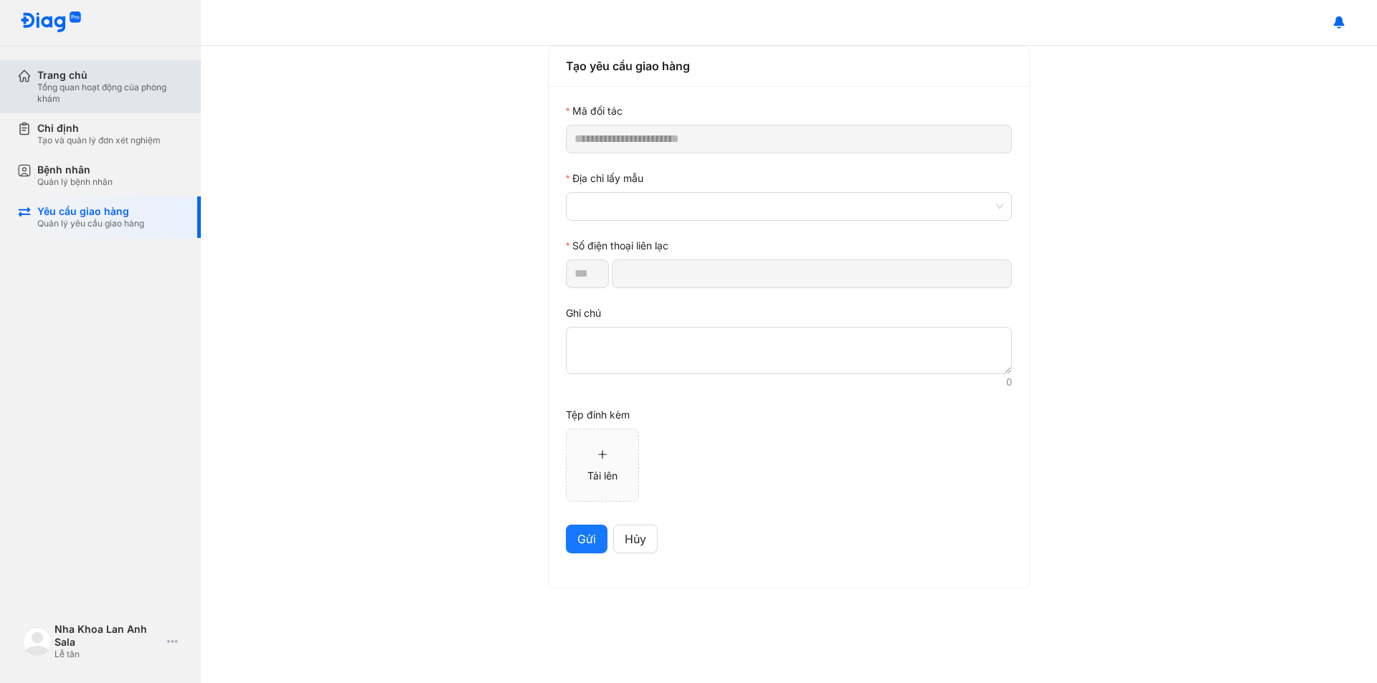
click at [93, 84] on div "Tổng quan hoạt động của phòng khám" at bounding box center [110, 93] width 146 height 23
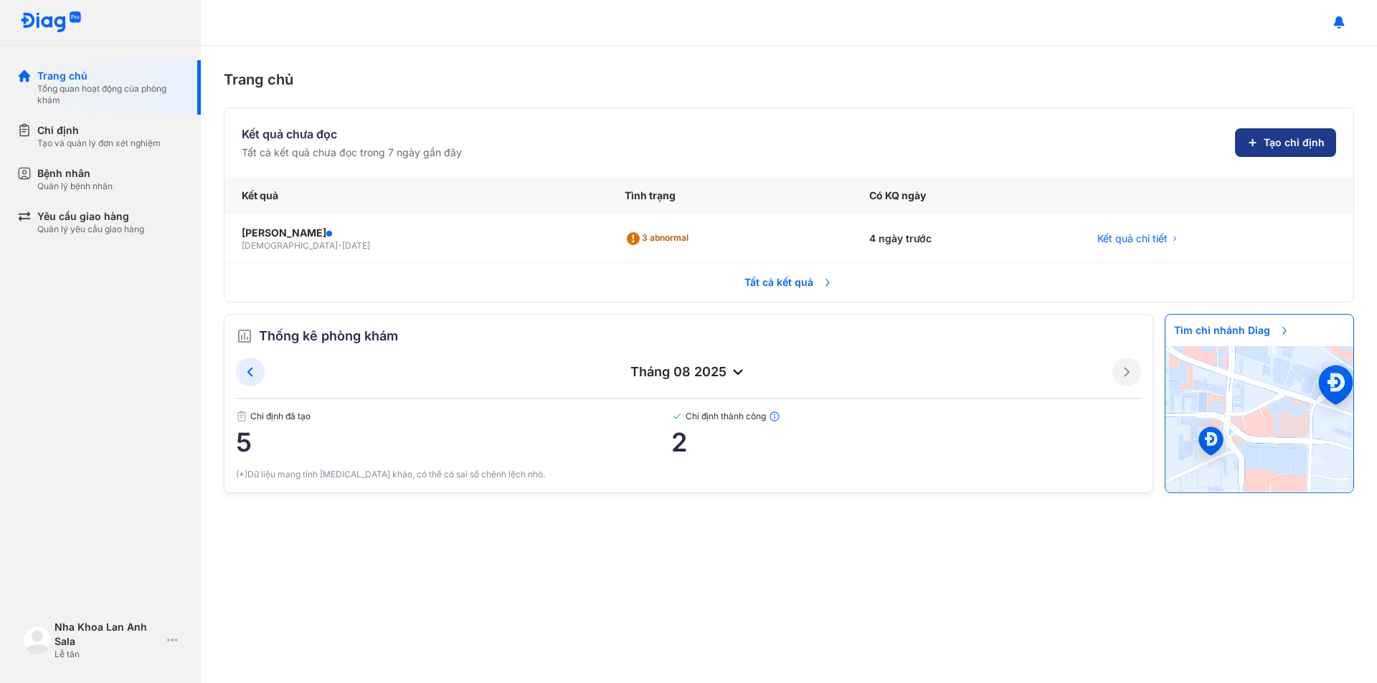
click at [1291, 140] on span "Tạo chỉ định" at bounding box center [1293, 143] width 61 height 14
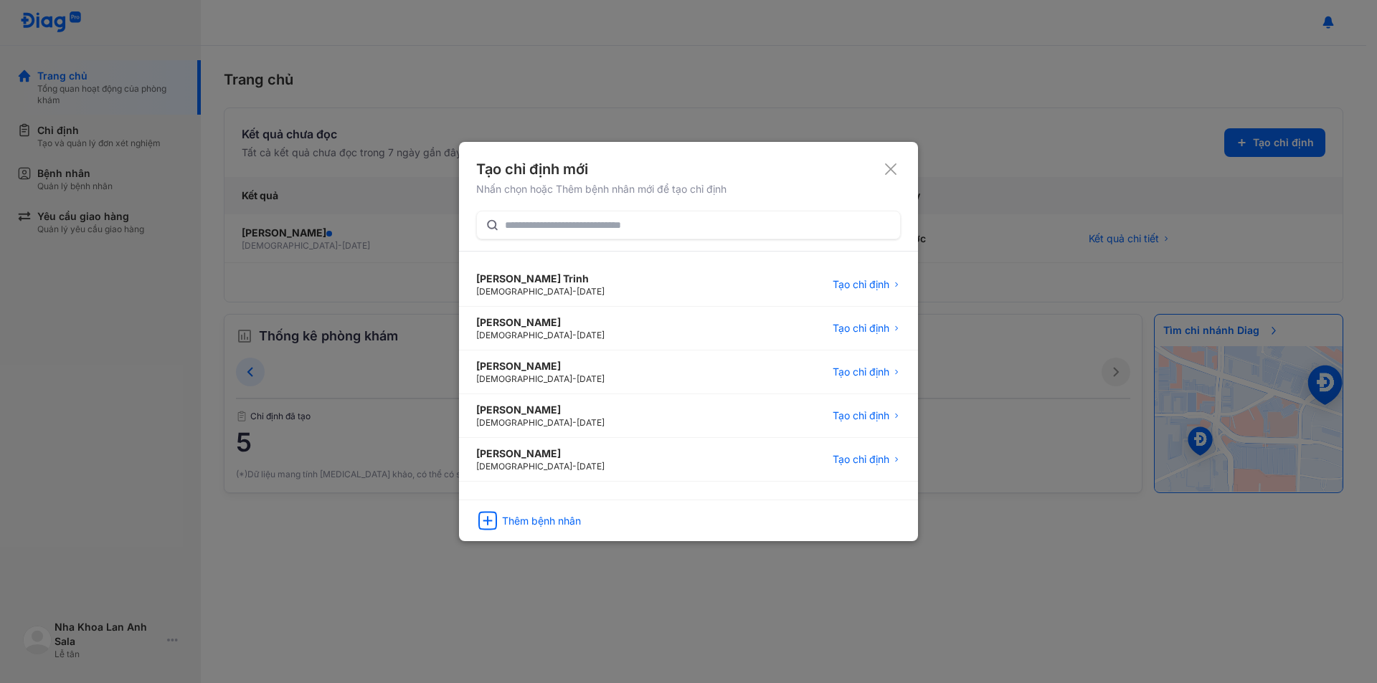
click at [896, 167] on icon at bounding box center [890, 169] width 14 height 14
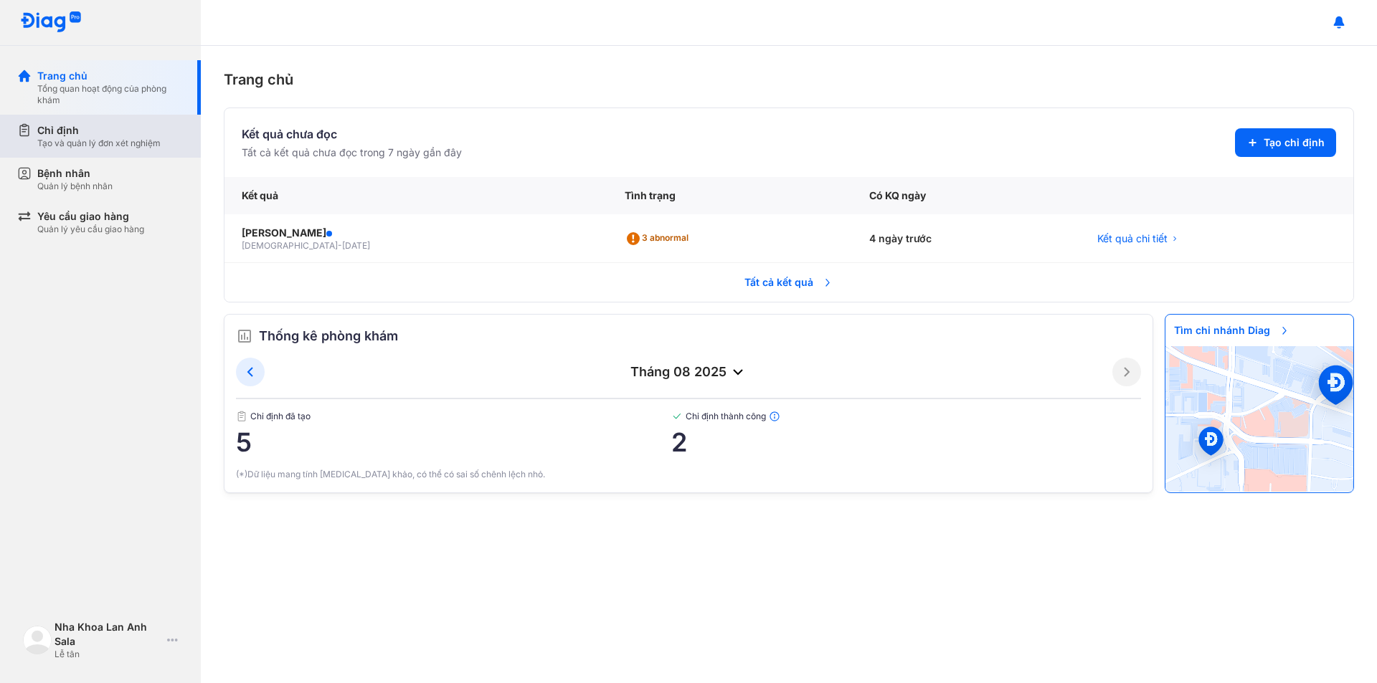
click at [111, 139] on div "Tạo và quản lý đơn xét nghiệm" at bounding box center [98, 143] width 123 height 11
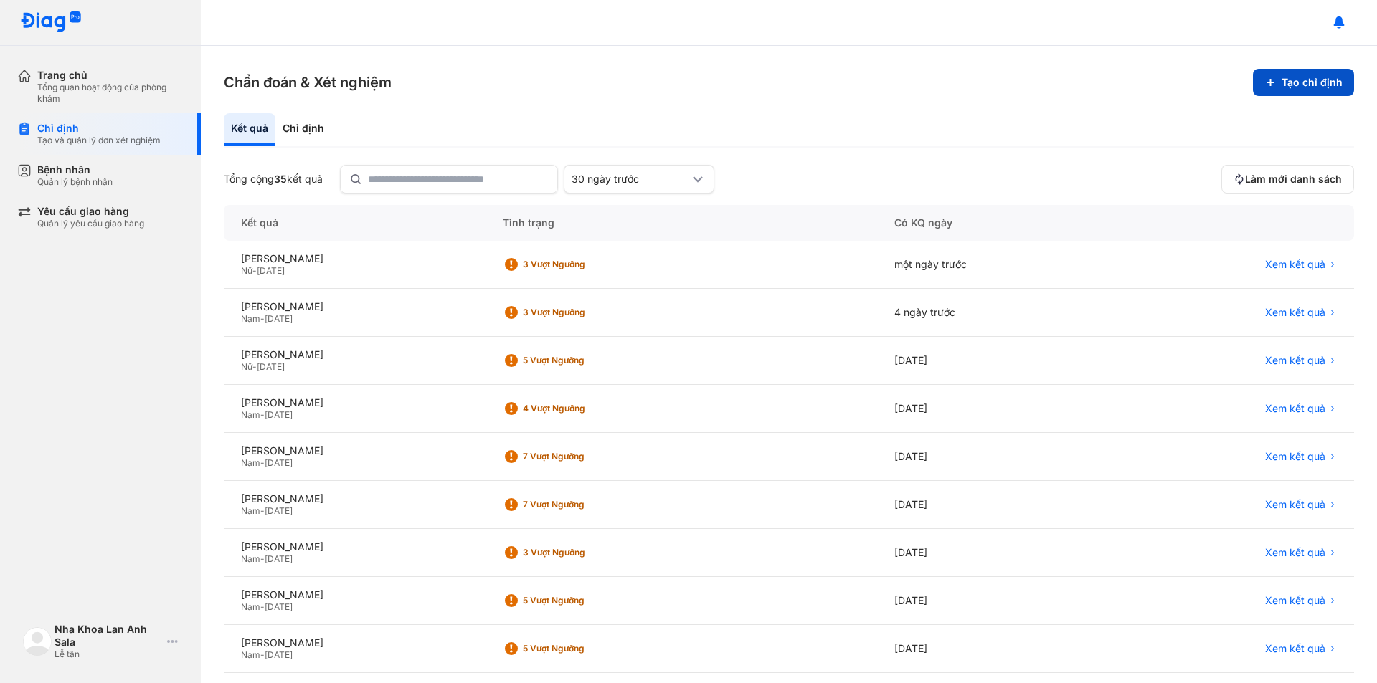
click at [1266, 95] on button "Tạo chỉ định" at bounding box center [1303, 82] width 101 height 27
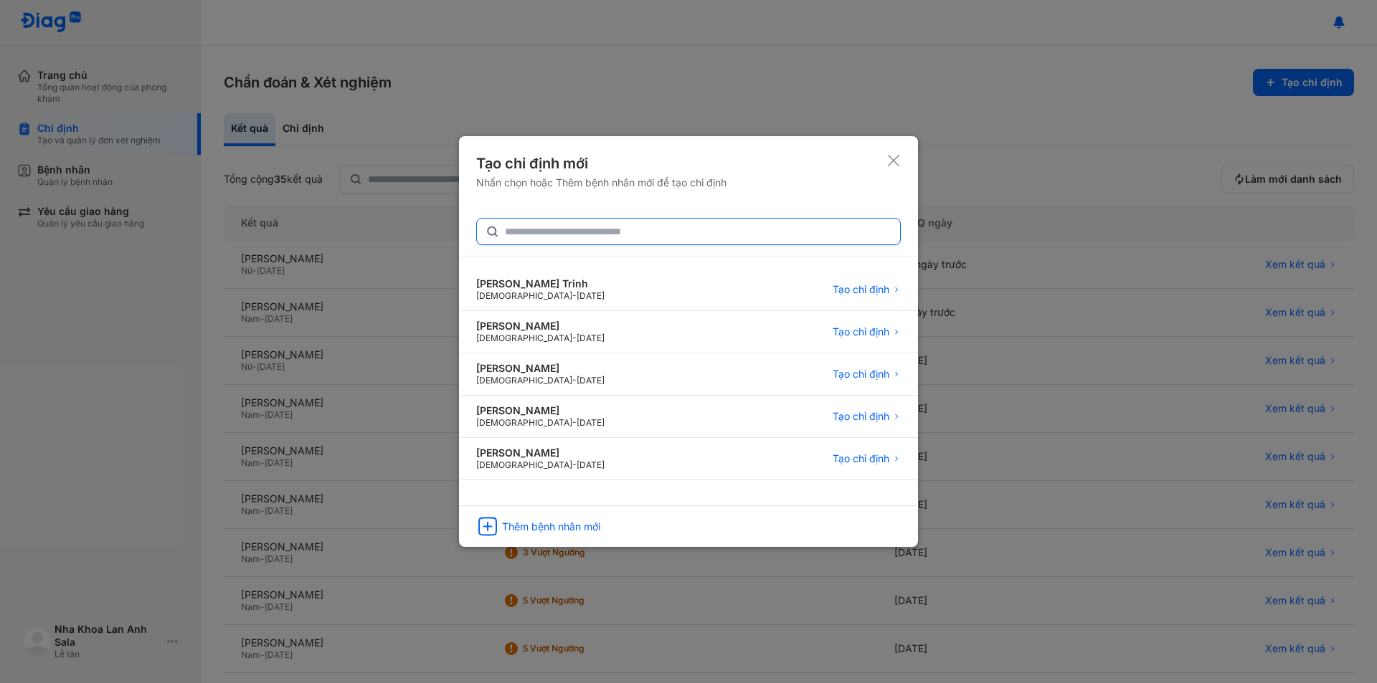
click at [607, 224] on input "text" at bounding box center [698, 232] width 387 height 26
click at [563, 529] on div "Thêm bệnh nhân mới" at bounding box center [551, 527] width 98 height 13
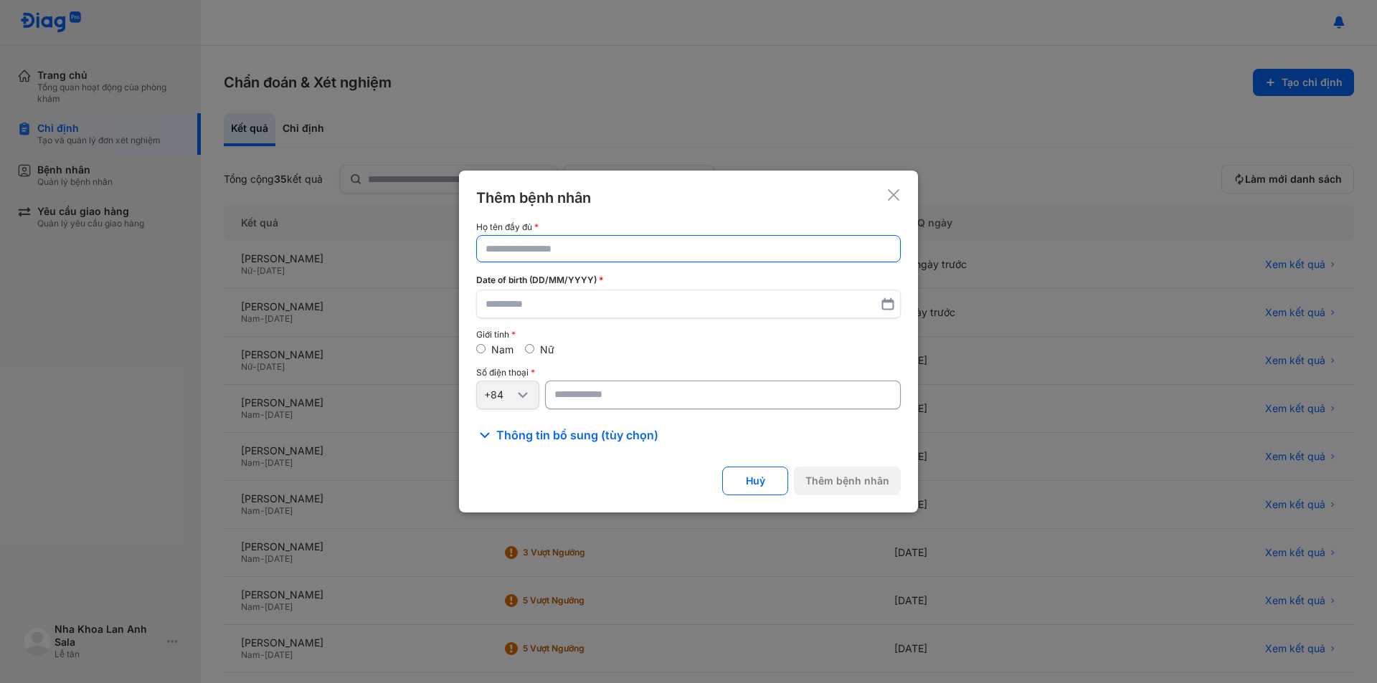
click at [576, 254] on input "text" at bounding box center [688, 249] width 406 height 26
click at [506, 256] on input "**********" at bounding box center [688, 249] width 404 height 26
type input "**********"
click at [529, 308] on input "text" at bounding box center [688, 306] width 406 height 26
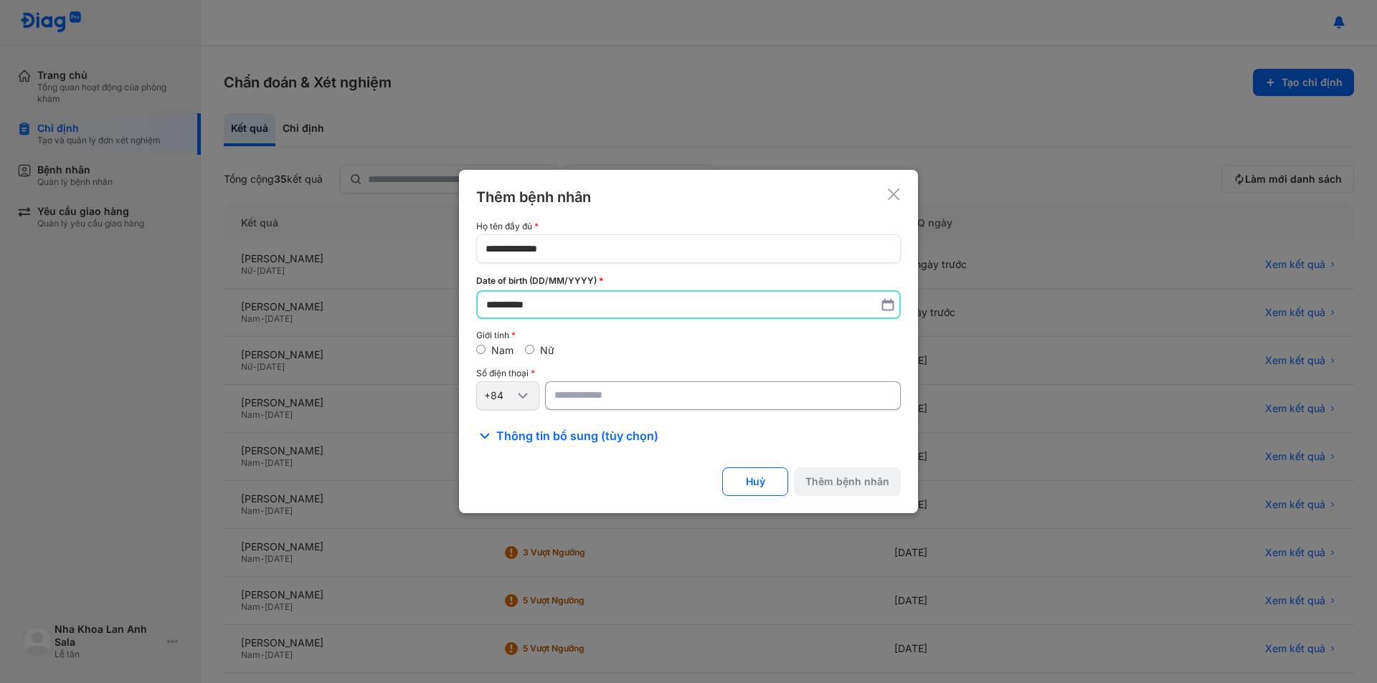
type input "**********"
click at [607, 401] on input "number" at bounding box center [723, 395] width 356 height 29
paste input "**********"
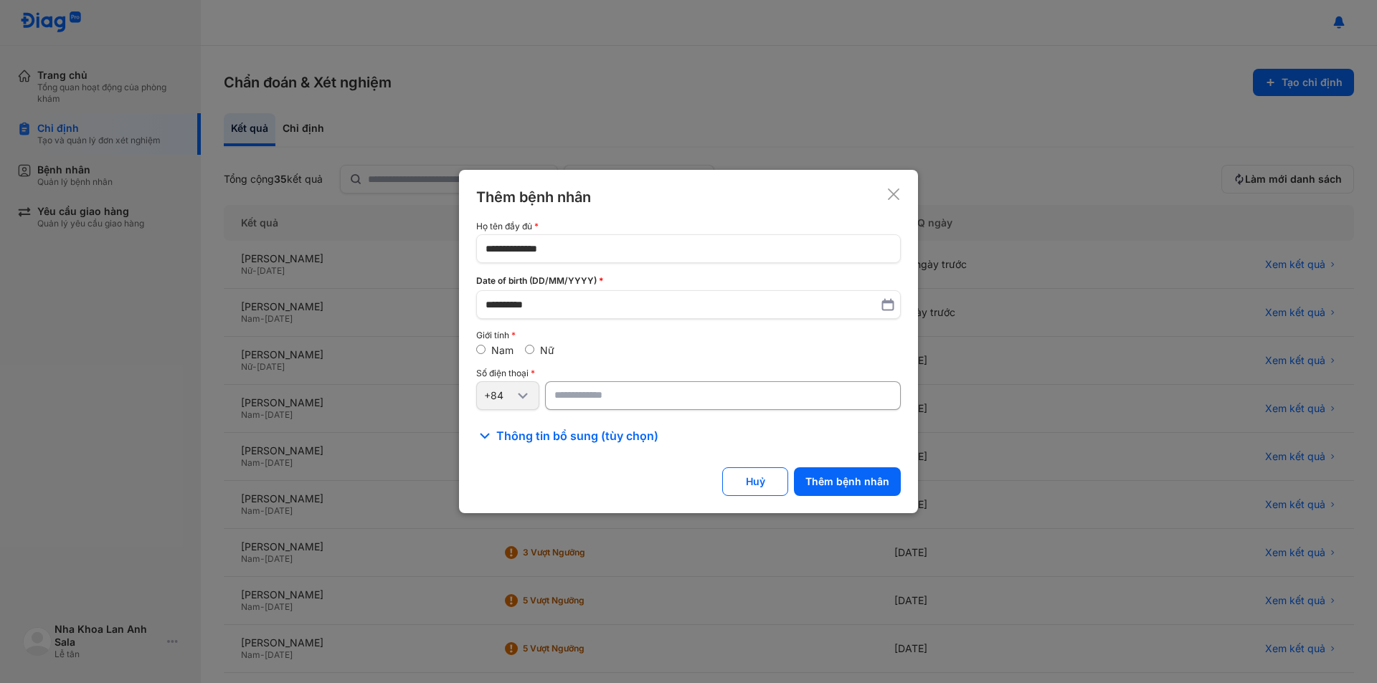
type input "**********"
click at [609, 437] on span "Thông tin bổ sung (tùy chọn)" at bounding box center [577, 435] width 162 height 17
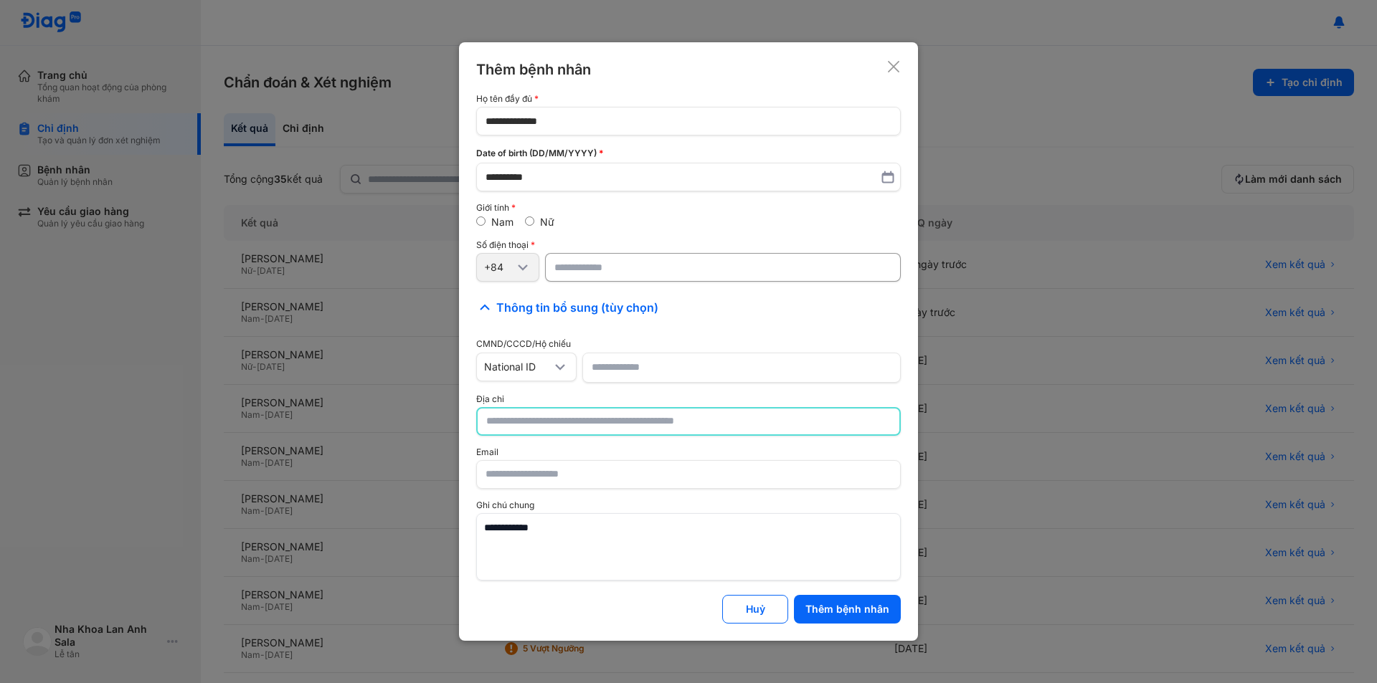
click at [594, 425] on input "text" at bounding box center [688, 422] width 404 height 26
click at [852, 608] on button "Thêm bệnh nhân" at bounding box center [847, 610] width 107 height 29
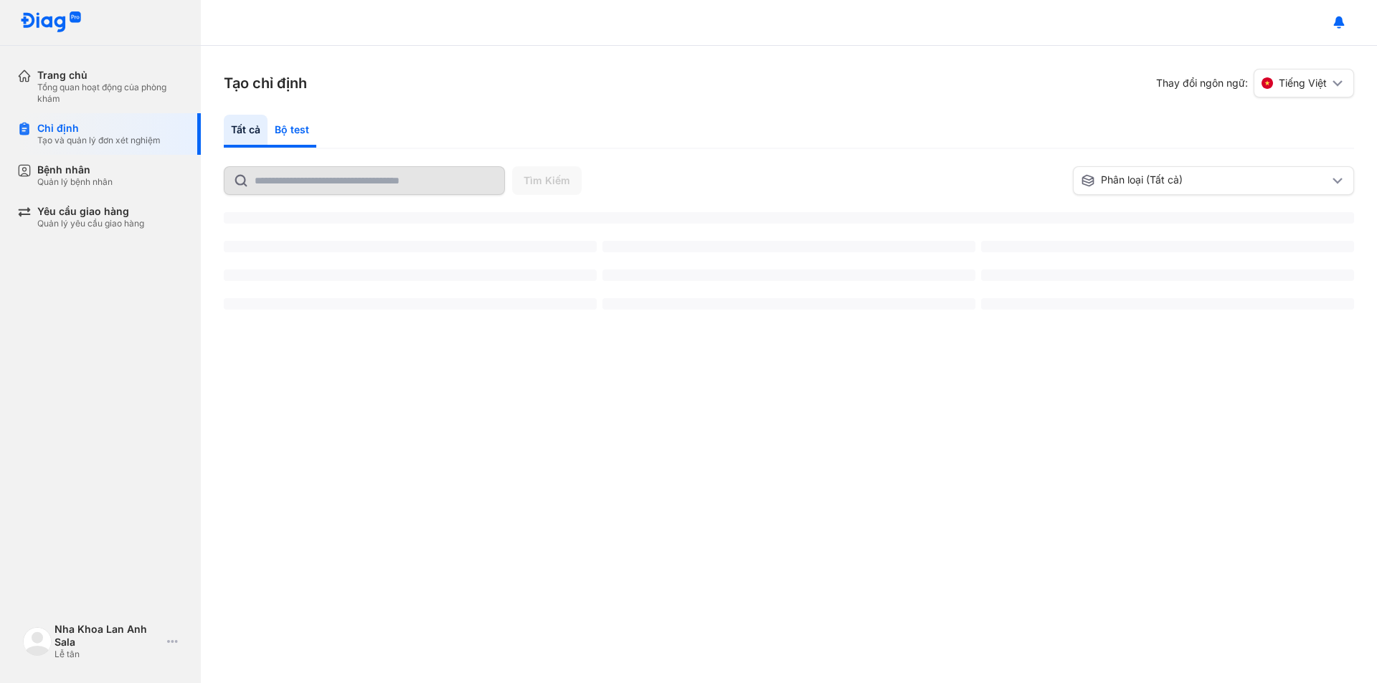
click at [306, 133] on div "Bộ test" at bounding box center [291, 131] width 49 height 33
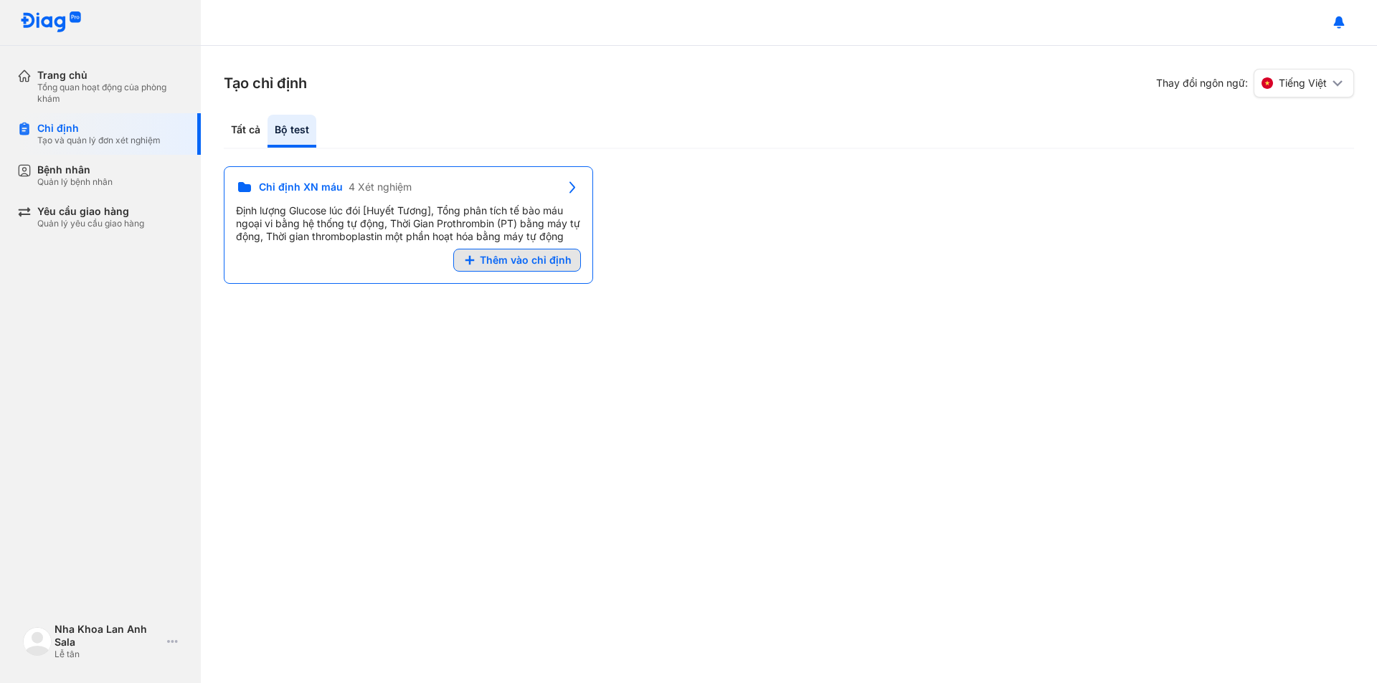
click at [562, 257] on span "Thêm vào chỉ định" at bounding box center [526, 260] width 92 height 13
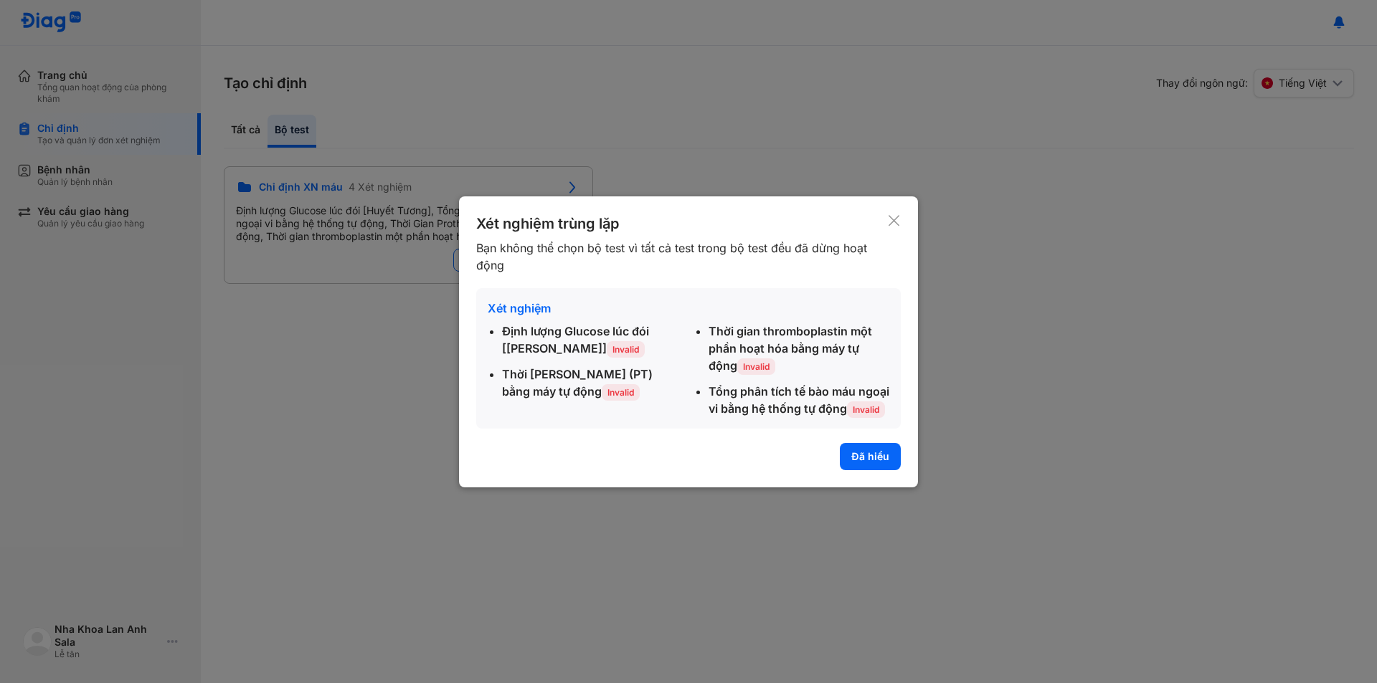
click at [864, 468] on button "Đã hiểu" at bounding box center [870, 456] width 61 height 27
click at [896, 214] on div "Chỉ định XN máu 4 Xét nghiệm Định lượng Glucose lúc đói [Huyết Tương], Tổng phâ…" at bounding box center [789, 225] width 1130 height 118
click at [896, 210] on div "Chỉ định XN máu 4 Xét nghiệm Định lượng Glucose lúc đói [Huyết Tương], Tổng phâ…" at bounding box center [789, 225] width 1130 height 118
click at [873, 466] on div "Tạo chỉ định Thay đổi ngôn ngữ: Tiếng Việt Tất cả Bộ test Tìm Kiếm Phân loại (T…" at bounding box center [789, 364] width 1176 height 637
click at [875, 485] on div "Tạo chỉ định Thay đổi ngôn ngữ: Tiếng Việt Tất cả Bộ test Tìm Kiếm Phân loại (T…" at bounding box center [789, 364] width 1176 height 637
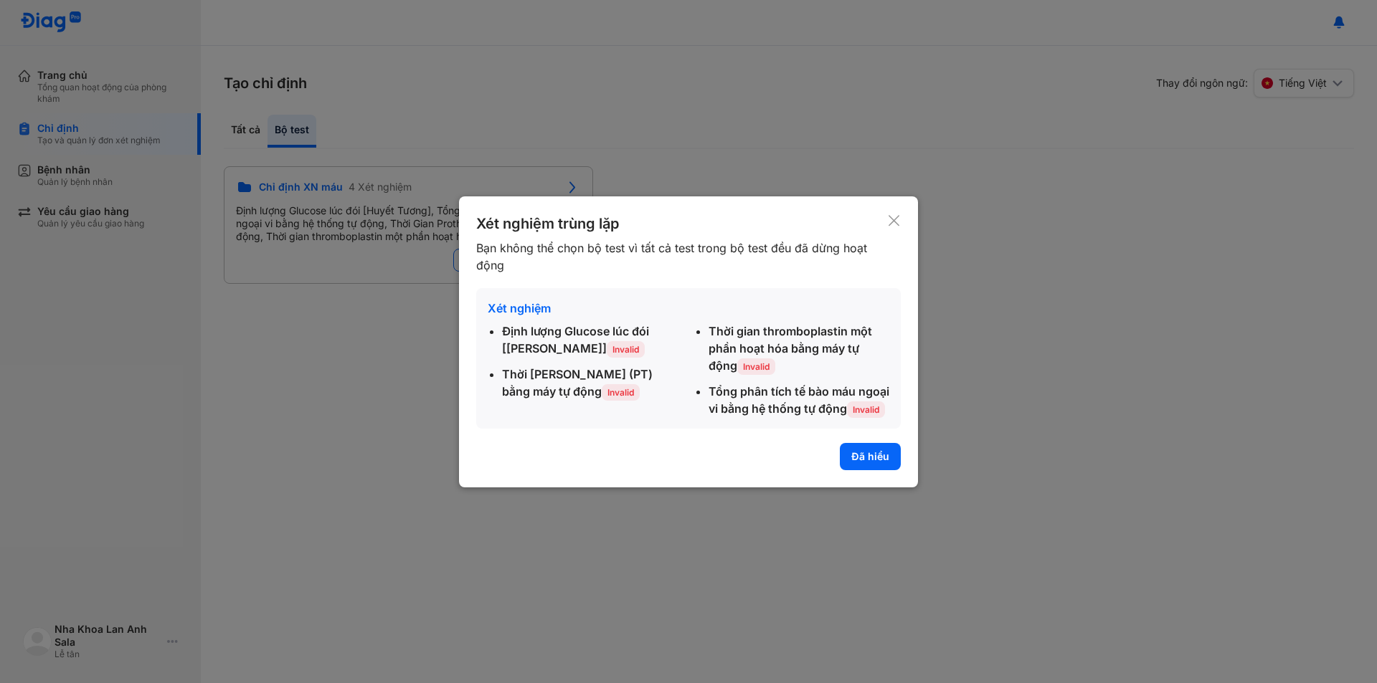
click at [848, 479] on div "Tạo chỉ định Thay đổi ngôn ngữ: Tiếng Việt Tất cả Bộ test Tìm Kiếm Phân loại (T…" at bounding box center [789, 364] width 1176 height 637
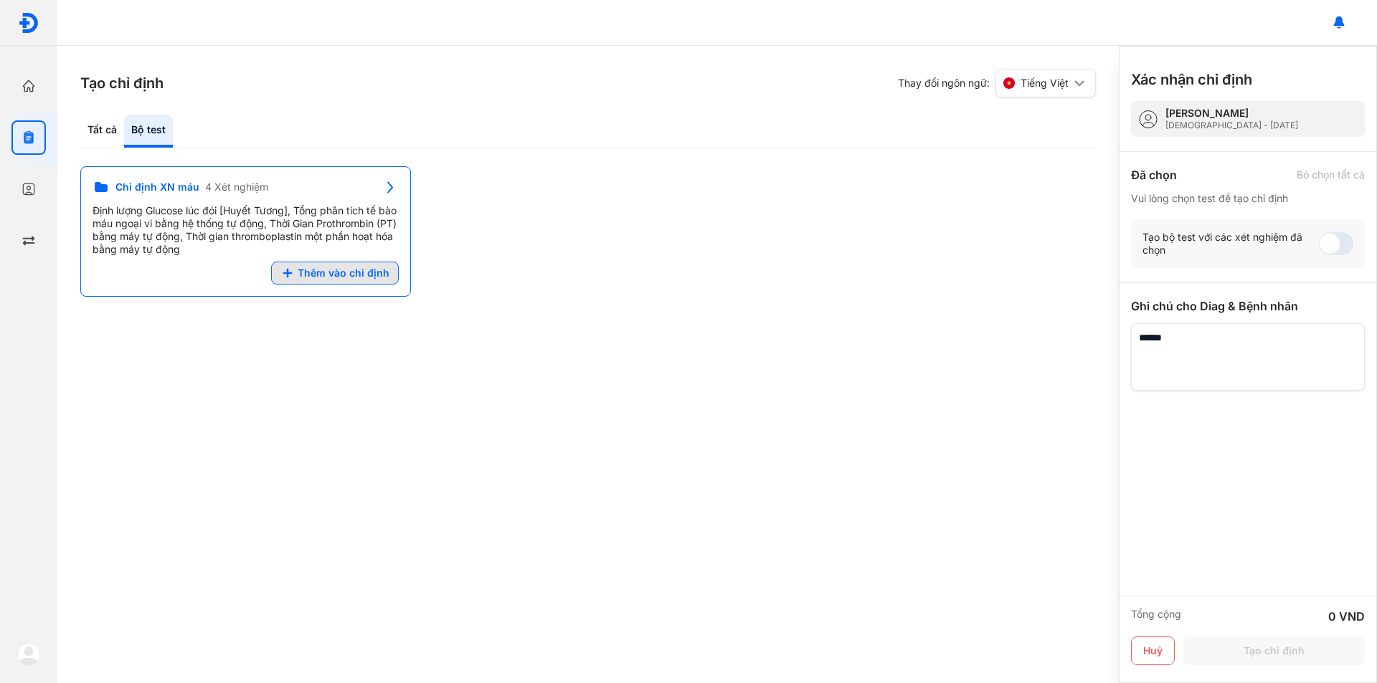
click at [364, 267] on span "Thêm vào chỉ định" at bounding box center [344, 273] width 92 height 13
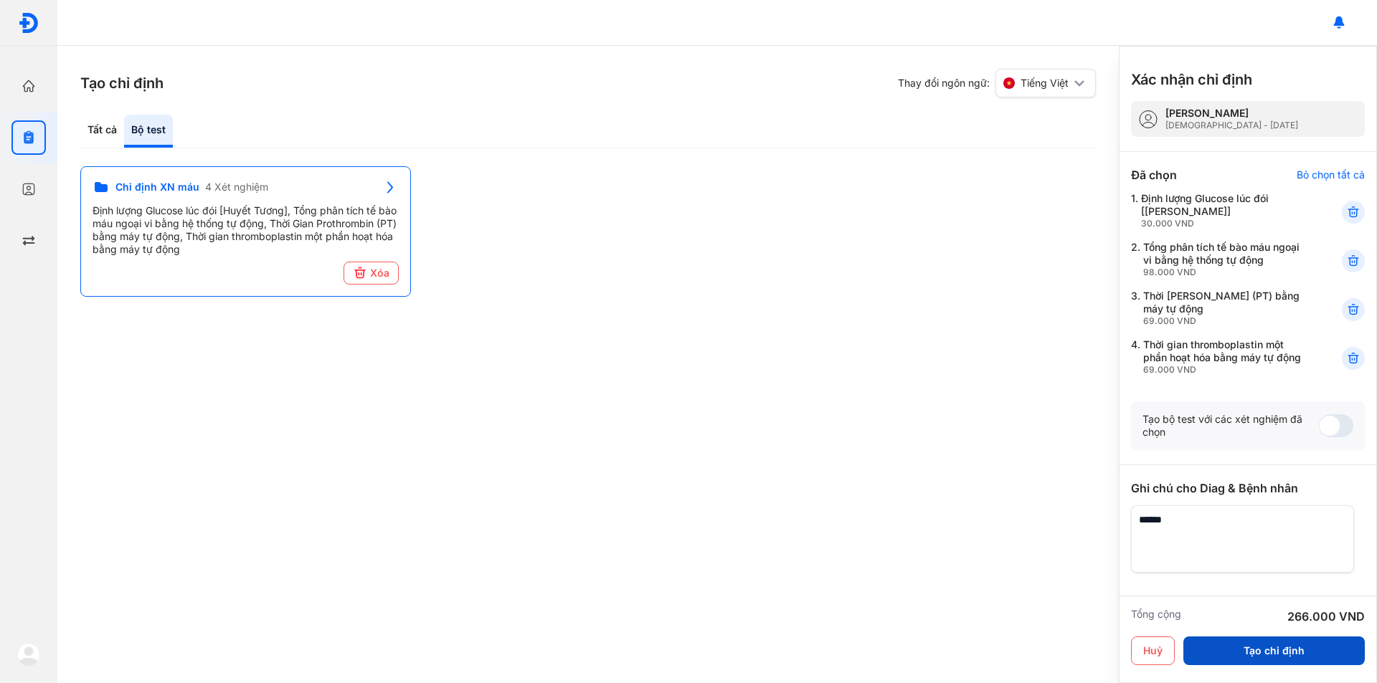
click at [1288, 653] on button "Tạo chỉ định" at bounding box center [1273, 651] width 181 height 29
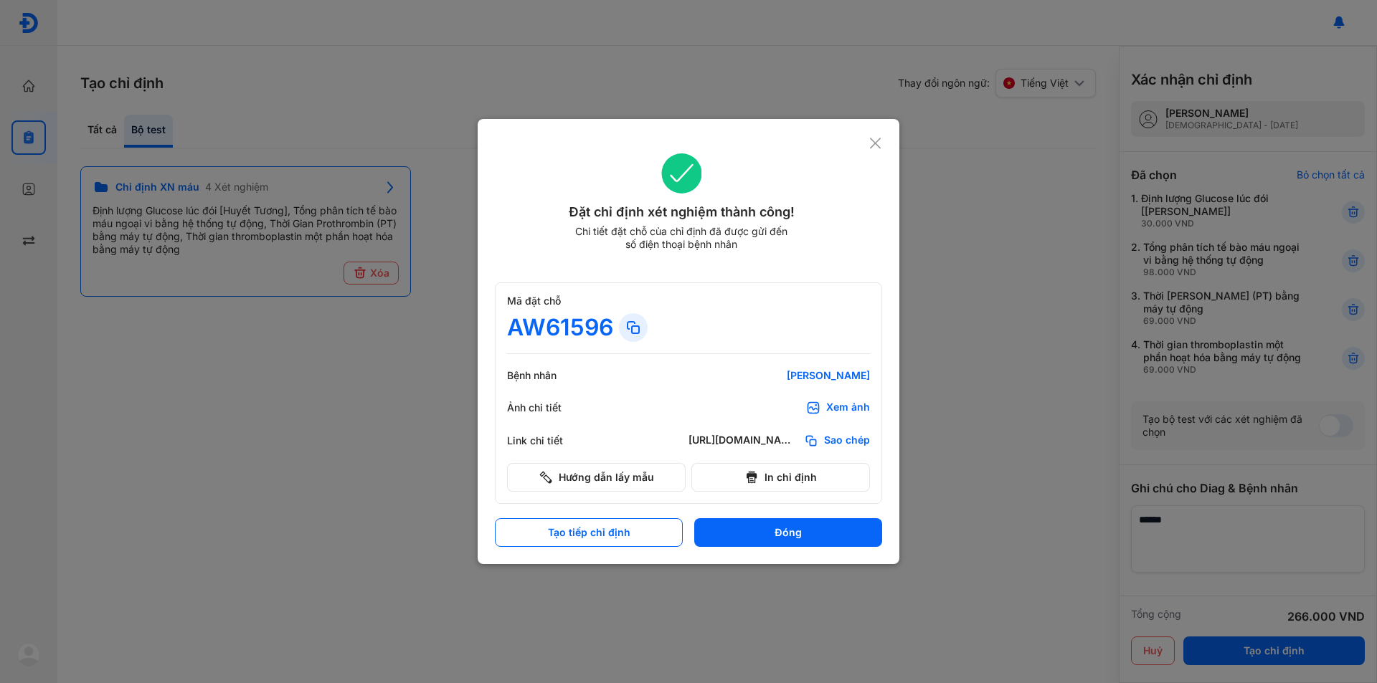
click at [838, 412] on div "Xem ảnh" at bounding box center [848, 408] width 44 height 14
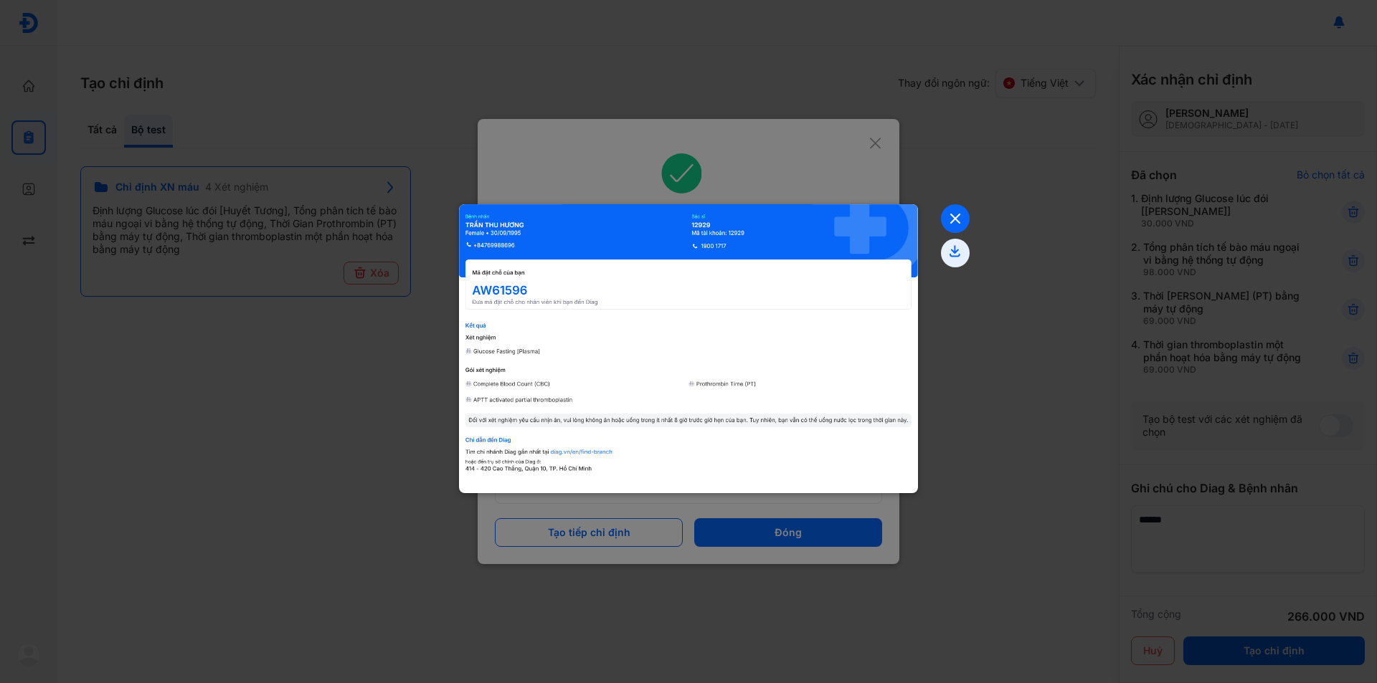
click at [957, 226] on icon at bounding box center [955, 218] width 29 height 29
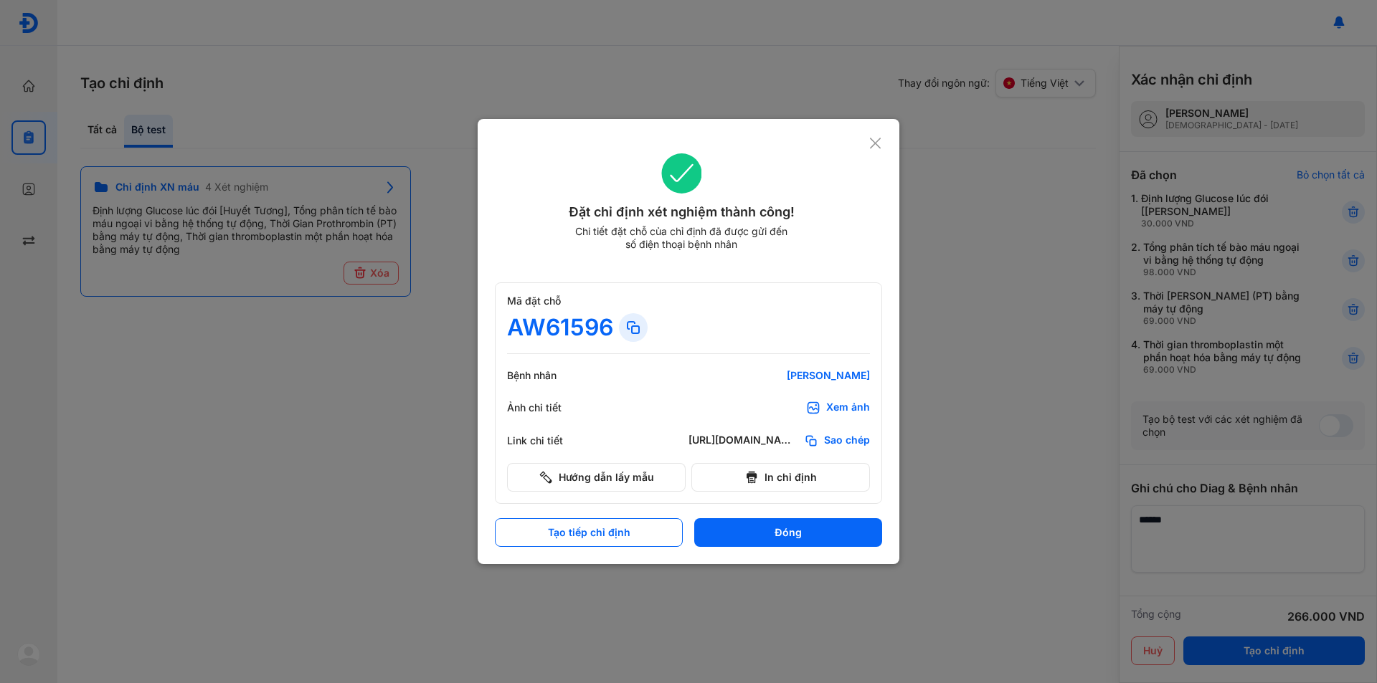
click at [876, 143] on icon at bounding box center [875, 143] width 14 height 14
